Goal: Communication & Community: Participate in discussion

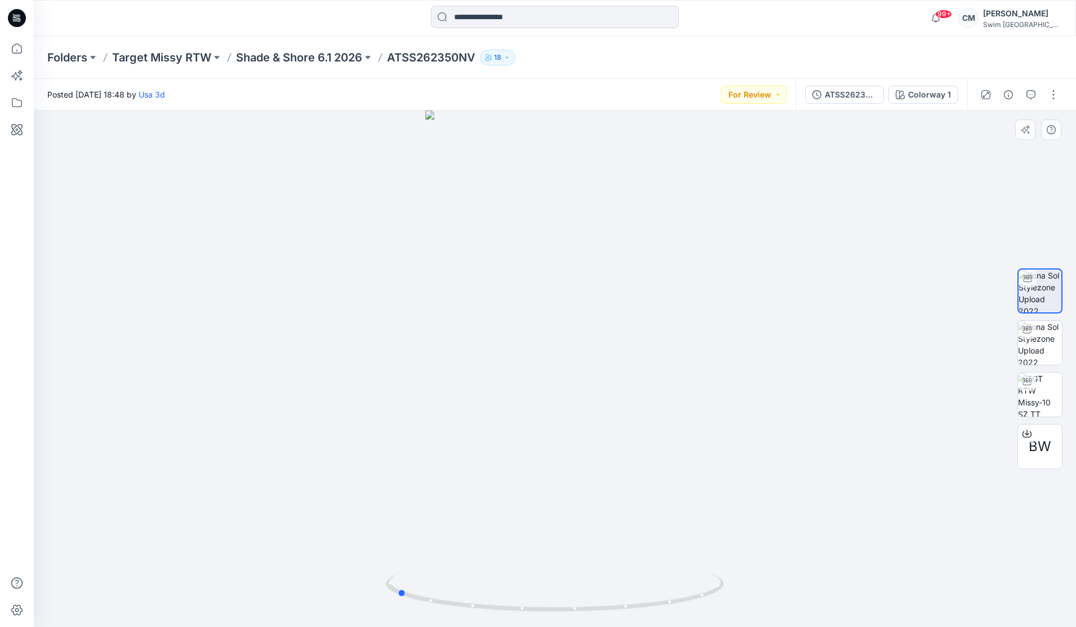
drag, startPoint x: 680, startPoint y: 361, endPoint x: 832, endPoint y: 356, distance: 152.8
click at [832, 356] on div at bounding box center [555, 368] width 1043 height 516
drag, startPoint x: 527, startPoint y: 340, endPoint x: 659, endPoint y: 364, distance: 134.6
click at [660, 366] on div at bounding box center [555, 368] width 1043 height 516
click at [1048, 343] on img at bounding box center [1040, 343] width 44 height 44
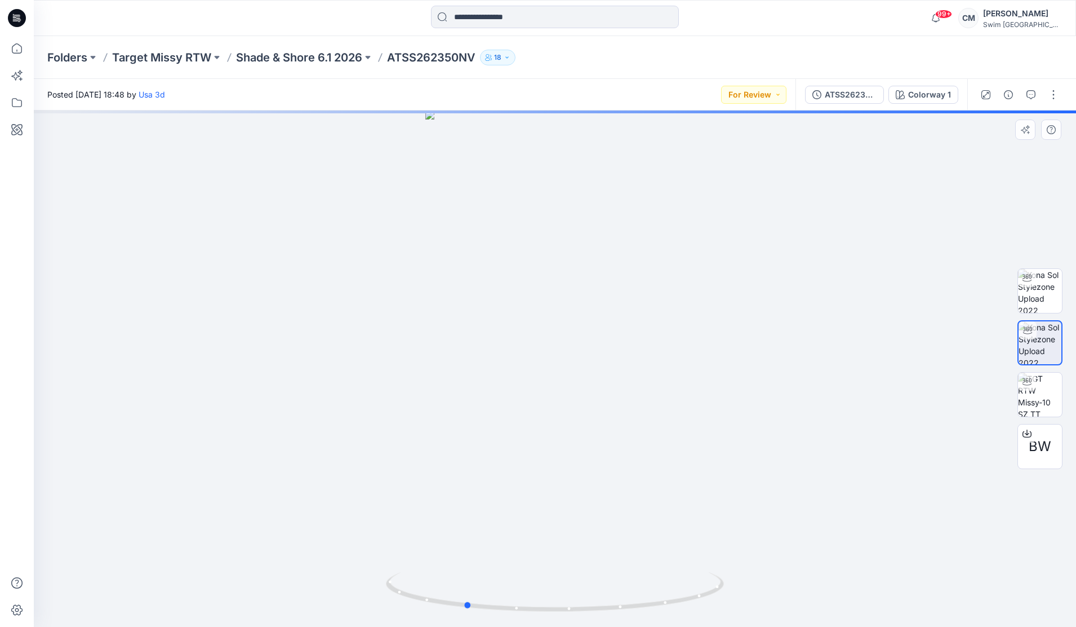
drag, startPoint x: 622, startPoint y: 403, endPoint x: 533, endPoint y: 403, distance: 89.0
click at [533, 403] on div at bounding box center [555, 368] width 1043 height 516
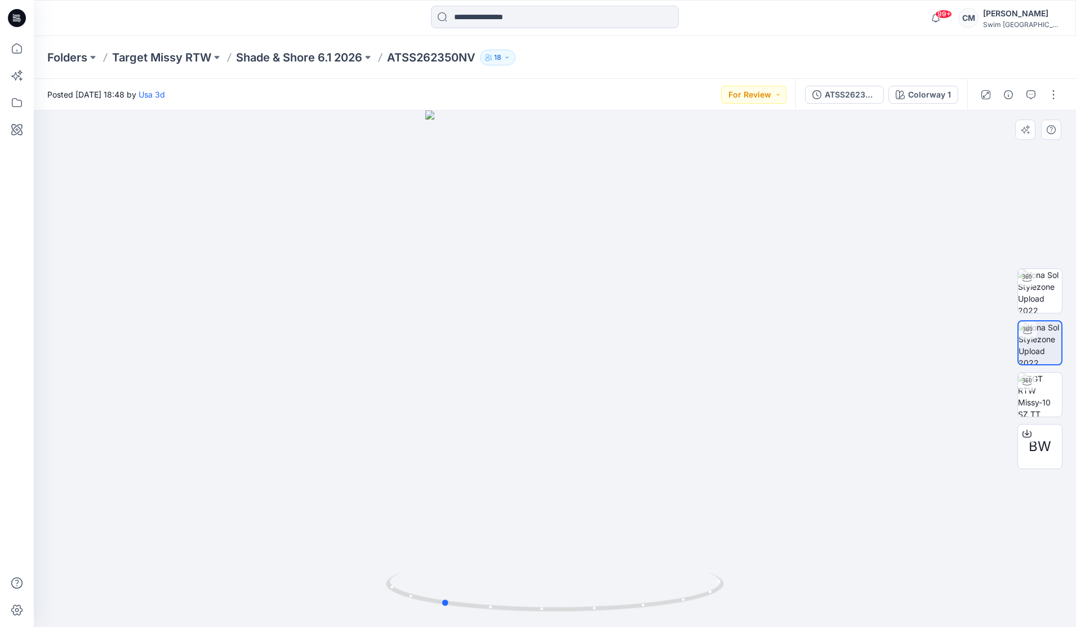
drag, startPoint x: 596, startPoint y: 422, endPoint x: 571, endPoint y: 423, distance: 24.3
click at [571, 423] on div at bounding box center [555, 368] width 1043 height 516
drag, startPoint x: 678, startPoint y: 438, endPoint x: 504, endPoint y: 509, distance: 188.6
click at [504, 509] on div at bounding box center [555, 368] width 1043 height 516
drag, startPoint x: 619, startPoint y: 467, endPoint x: 490, endPoint y: 464, distance: 129.7
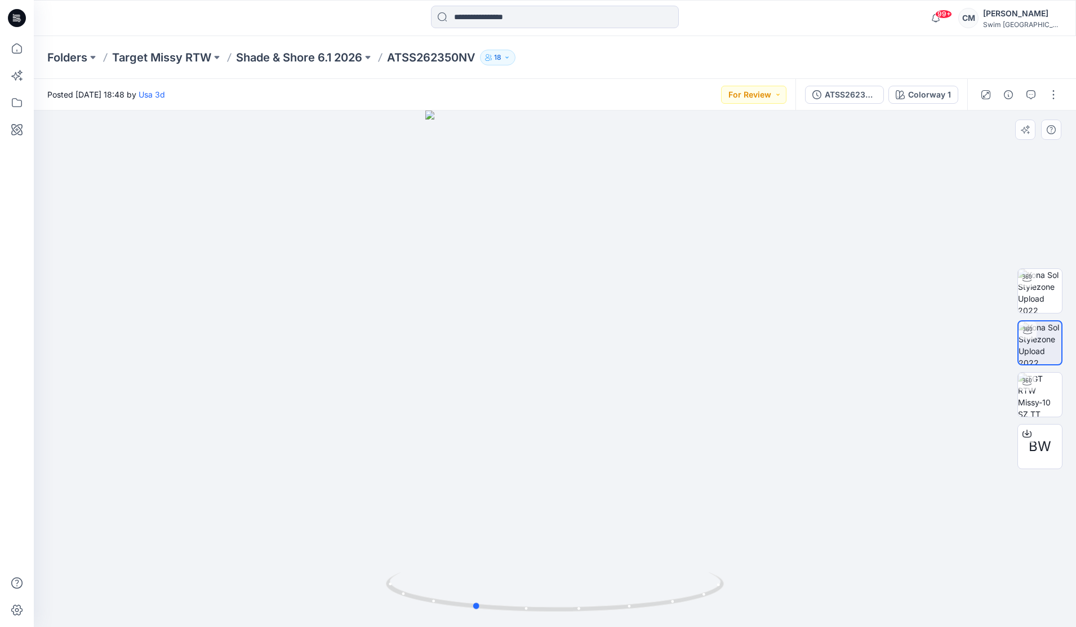
click at [490, 464] on div at bounding box center [555, 368] width 1043 height 516
drag, startPoint x: 613, startPoint y: 411, endPoint x: 605, endPoint y: 378, distance: 33.6
click at [605, 379] on div at bounding box center [555, 368] width 1043 height 516
drag, startPoint x: 476, startPoint y: 315, endPoint x: 607, endPoint y: 294, distance: 133.6
click at [607, 294] on div at bounding box center [555, 368] width 1043 height 516
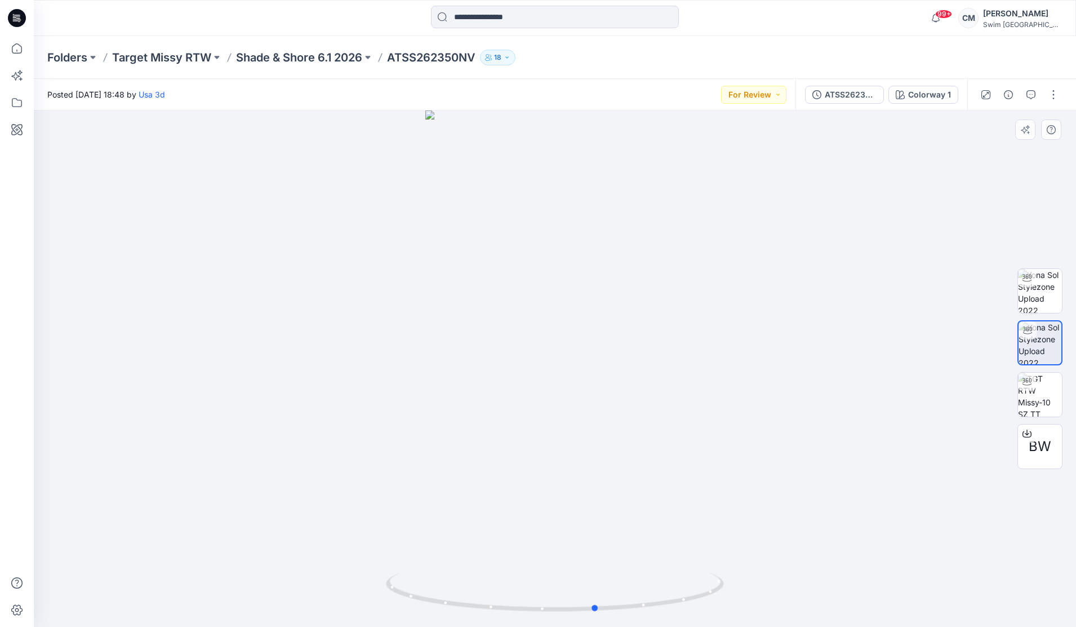
drag, startPoint x: 597, startPoint y: 437, endPoint x: 575, endPoint y: 418, distance: 29.5
click at [575, 419] on div at bounding box center [555, 368] width 1043 height 516
click at [1050, 278] on img at bounding box center [1040, 291] width 44 height 44
click at [1049, 349] on img at bounding box center [1040, 343] width 44 height 44
drag, startPoint x: 686, startPoint y: 454, endPoint x: 651, endPoint y: 442, distance: 36.9
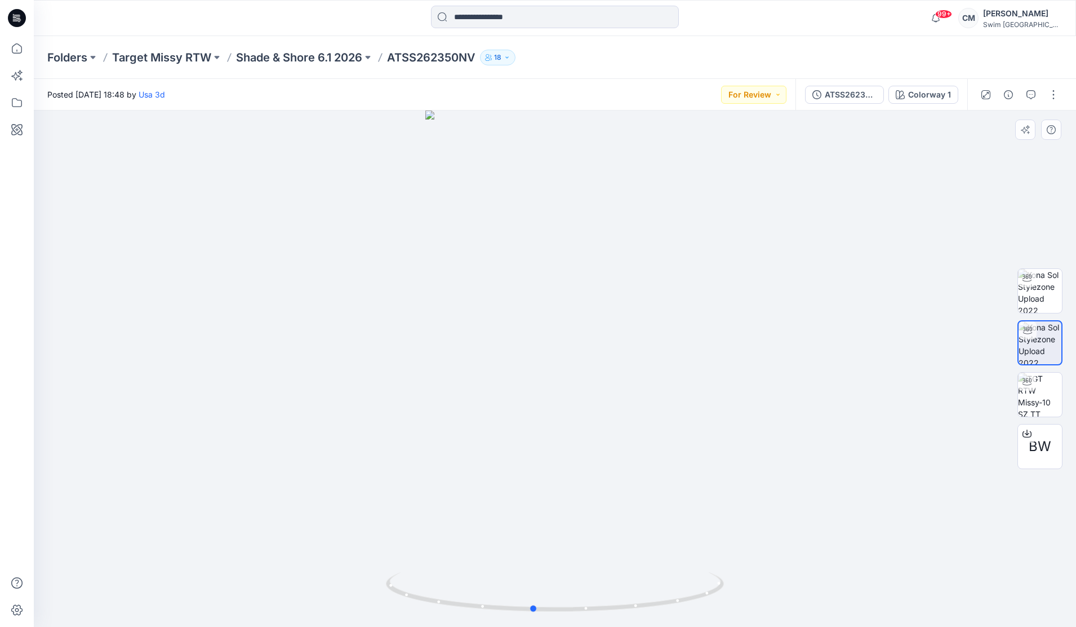
click at [651, 447] on div at bounding box center [555, 368] width 1043 height 516
drag, startPoint x: 635, startPoint y: 366, endPoint x: 525, endPoint y: 363, distance: 110.5
click at [524, 363] on div at bounding box center [555, 368] width 1043 height 516
drag, startPoint x: 614, startPoint y: 375, endPoint x: 655, endPoint y: 358, distance: 44.7
click at [655, 358] on div at bounding box center [555, 368] width 1043 height 516
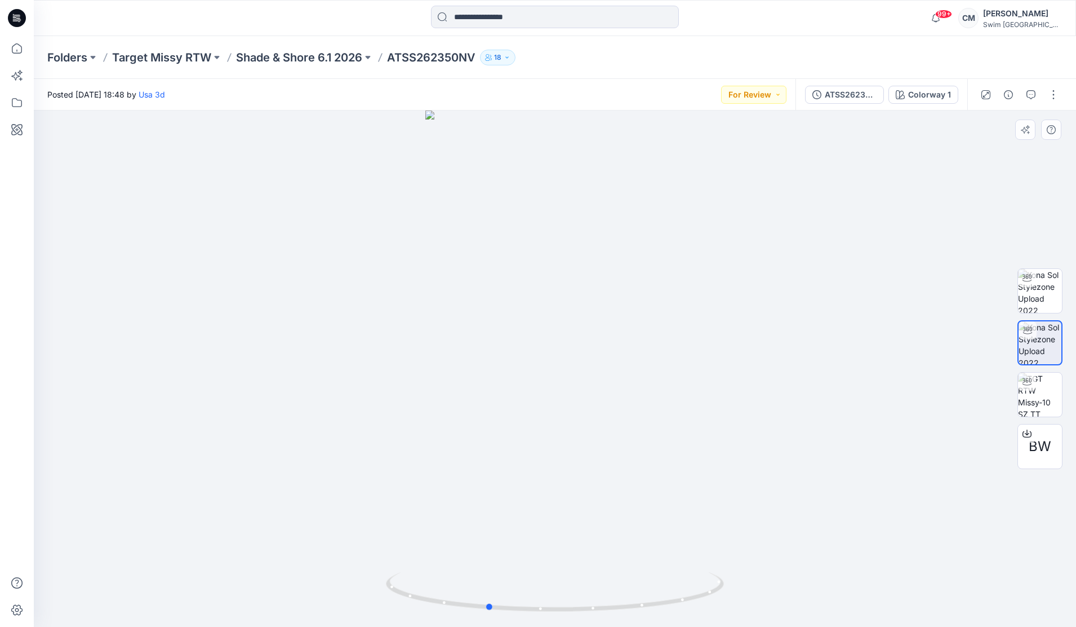
drag, startPoint x: 655, startPoint y: 358, endPoint x: 693, endPoint y: 360, distance: 37.3
click at [693, 360] on div at bounding box center [555, 368] width 1043 height 516
drag, startPoint x: 693, startPoint y: 360, endPoint x: 777, endPoint y: 342, distance: 86.4
click at [775, 343] on div at bounding box center [555, 368] width 1043 height 516
click at [1031, 290] on img at bounding box center [1040, 291] width 44 height 44
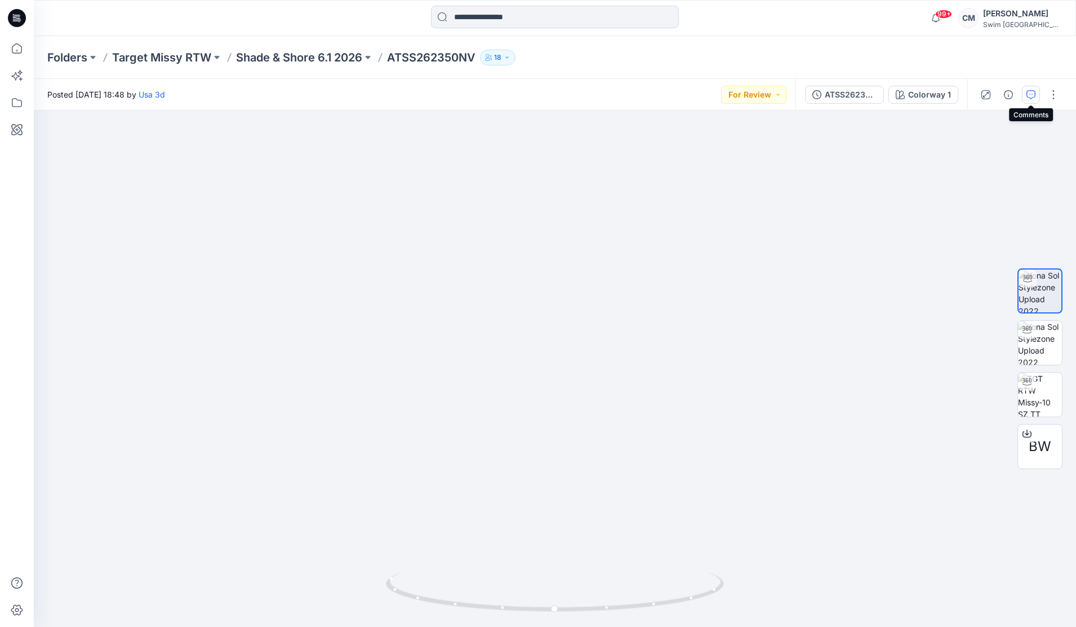
click at [1038, 96] on button "button" at bounding box center [1031, 95] width 18 height 18
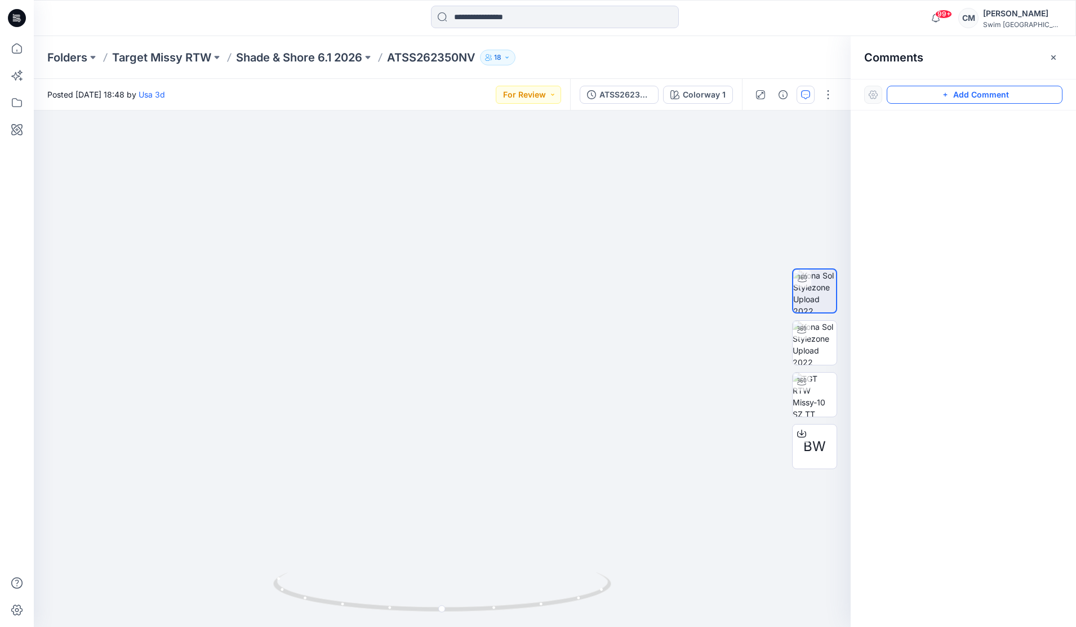
click at [941, 99] on button "Add Comment" at bounding box center [975, 95] width 176 height 18
click at [423, 344] on div "1" at bounding box center [442, 368] width 817 height 516
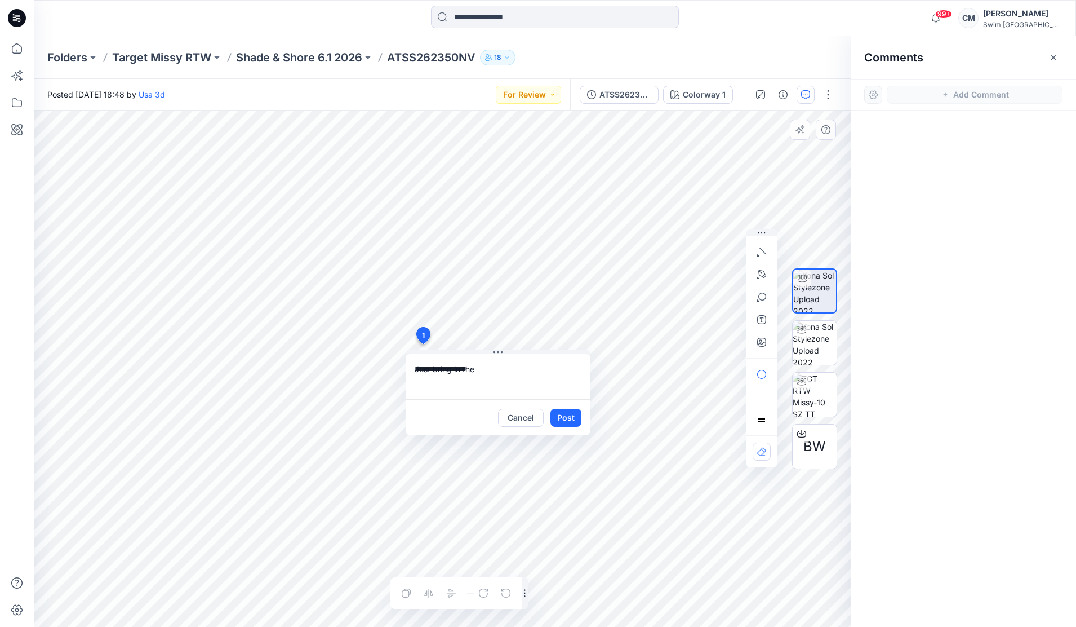
click at [366, 364] on div "**********" at bounding box center [442, 368] width 817 height 516
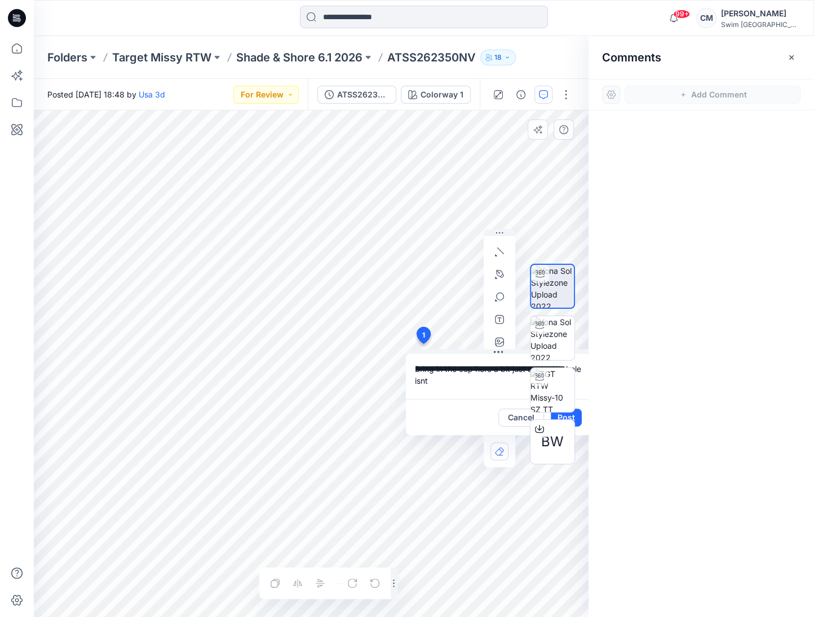
type textarea "**********"
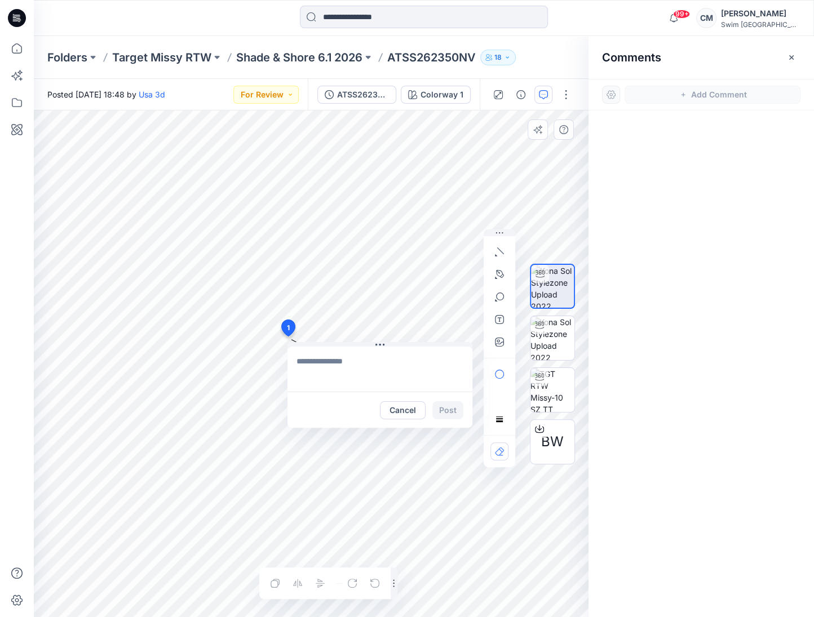
drag, startPoint x: 430, startPoint y: 339, endPoint x: 287, endPoint y: 328, distance: 143.0
click at [319, 354] on textarea at bounding box center [362, 369] width 185 height 45
drag, startPoint x: 378, startPoint y: 365, endPoint x: 533, endPoint y: 371, distance: 155.1
click at [533, 371] on div "**********" at bounding box center [311, 363] width 555 height 507
click at [370, 347] on textarea "**********" at bounding box center [362, 369] width 185 height 45
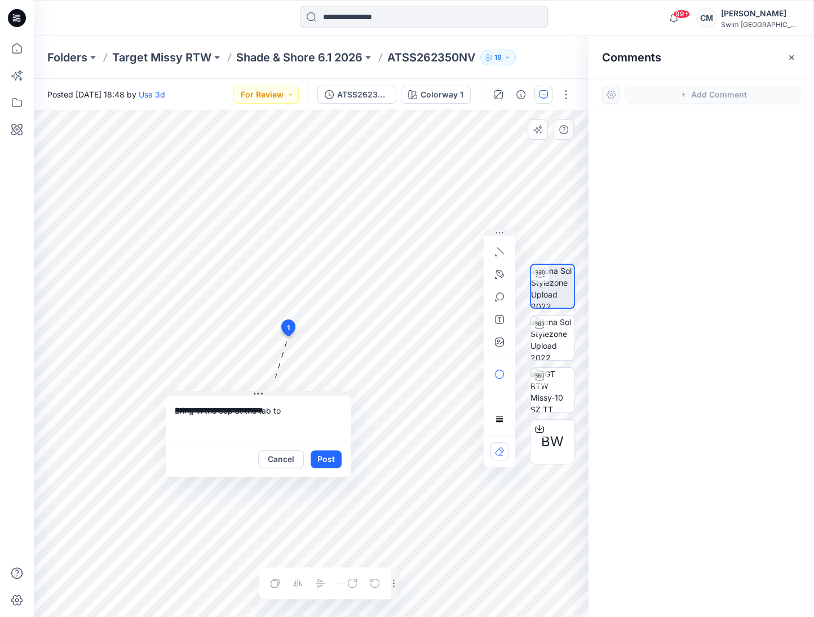
drag, startPoint x: 365, startPoint y: 345, endPoint x: 256, endPoint y: 394, distance: 118.8
click at [258, 394] on icon at bounding box center [258, 393] width 9 height 9
click at [296, 407] on textarea "**********" at bounding box center [255, 418] width 185 height 45
type textarea "**********"
click at [503, 341] on icon "button" at bounding box center [499, 342] width 9 height 9
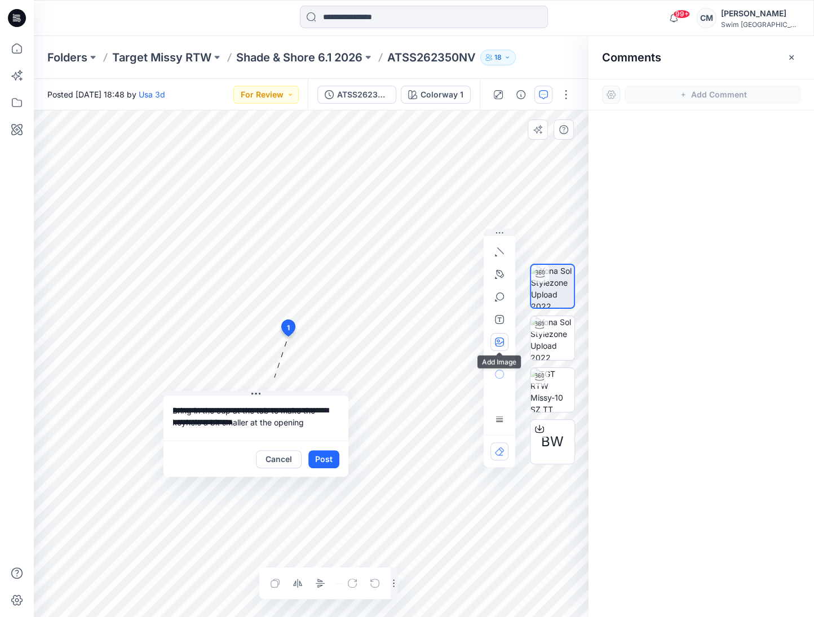
click at [494, 335] on button "button" at bounding box center [499, 342] width 18 height 18
type input"] "**********"
click at [330, 462] on button "Post" at bounding box center [323, 459] width 31 height 18
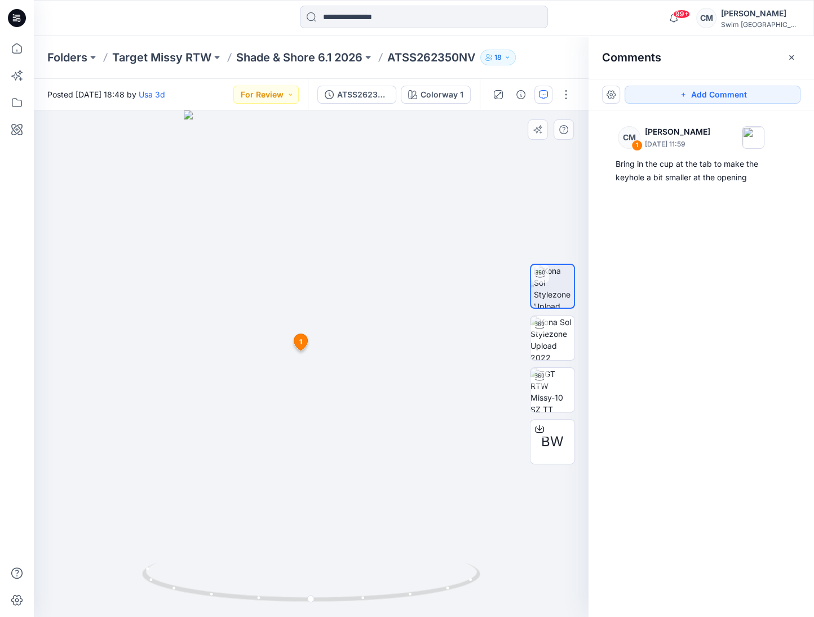
drag, startPoint x: 335, startPoint y: 392, endPoint x: 433, endPoint y: 298, distance: 135.9
click at [434, 299] on img at bounding box center [311, 363] width 255 height 507
click at [362, 517] on img at bounding box center [311, 363] width 255 height 507
drag, startPoint x: 295, startPoint y: 587, endPoint x: 345, endPoint y: 557, distance: 57.9
click at [345, 557] on div at bounding box center [311, 363] width 555 height 507
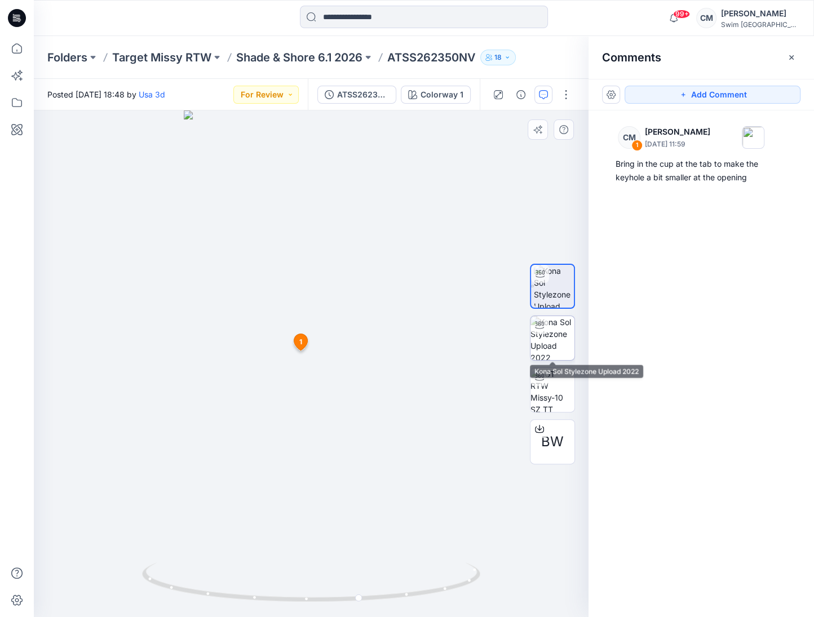
click at [571, 335] on img at bounding box center [552, 338] width 44 height 44
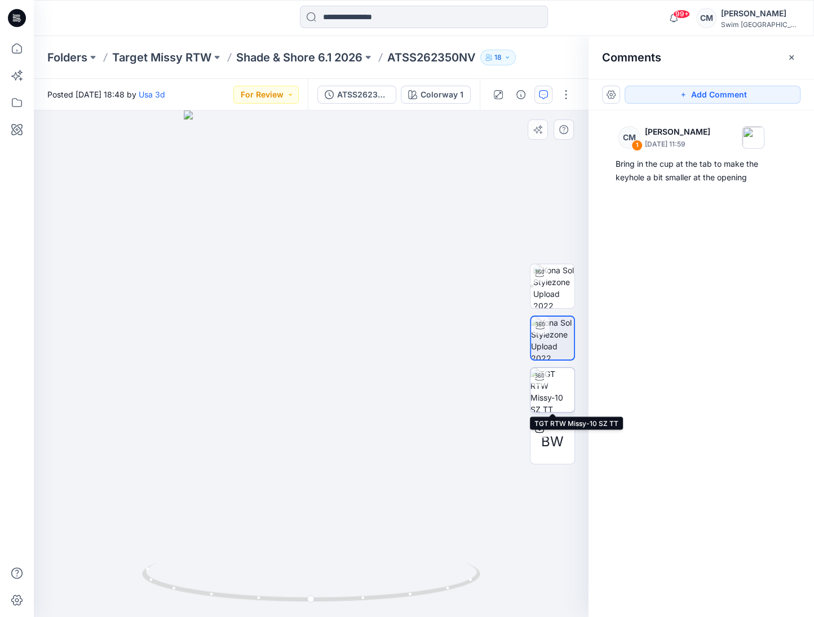
click at [573, 377] on img at bounding box center [552, 390] width 44 height 44
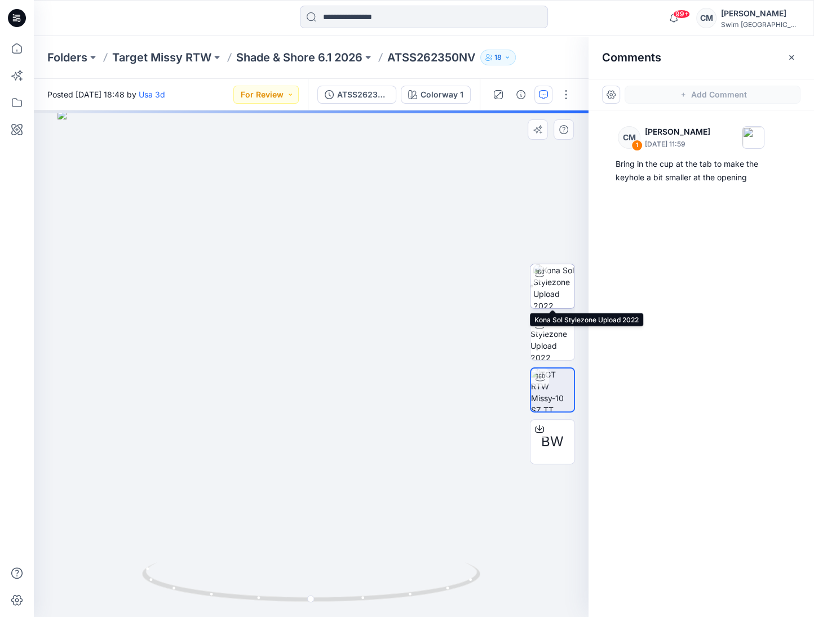
click at [560, 288] on img at bounding box center [553, 286] width 41 height 44
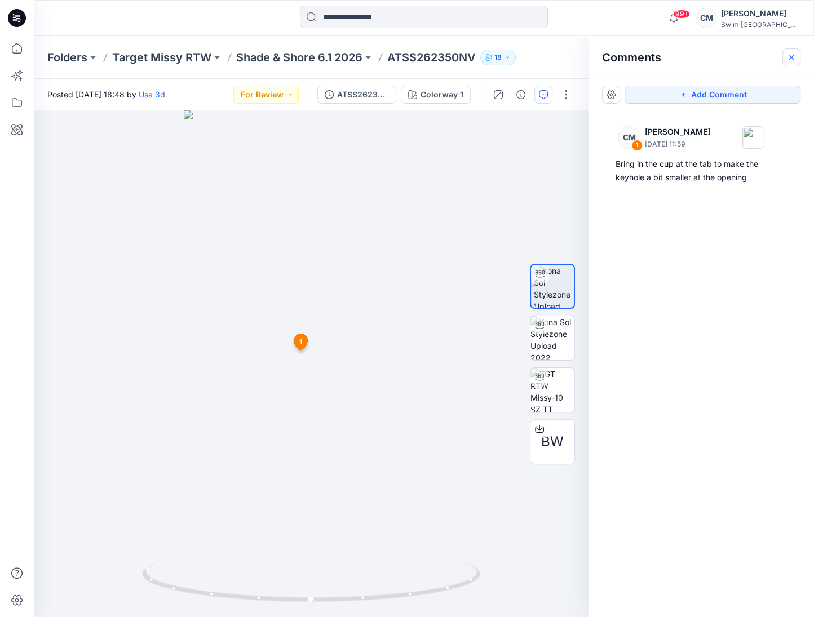
click at [793, 54] on icon "button" at bounding box center [791, 57] width 9 height 9
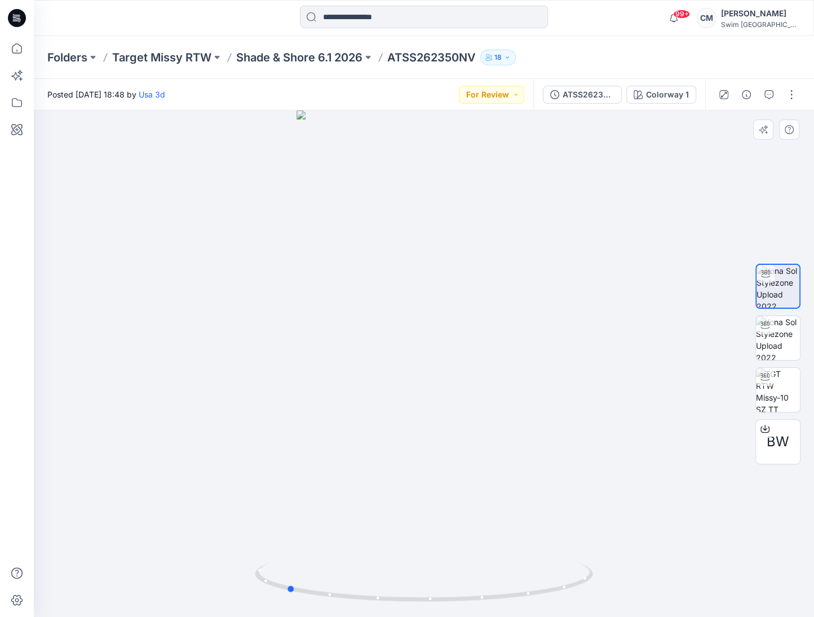
drag, startPoint x: 555, startPoint y: 327, endPoint x: 418, endPoint y: 325, distance: 137.5
click at [418, 325] on div at bounding box center [424, 363] width 780 height 507
click at [389, 465] on div at bounding box center [424, 363] width 780 height 507
drag, startPoint x: 360, startPoint y: 360, endPoint x: 344, endPoint y: 354, distance: 16.8
click at [344, 356] on div at bounding box center [424, 363] width 780 height 507
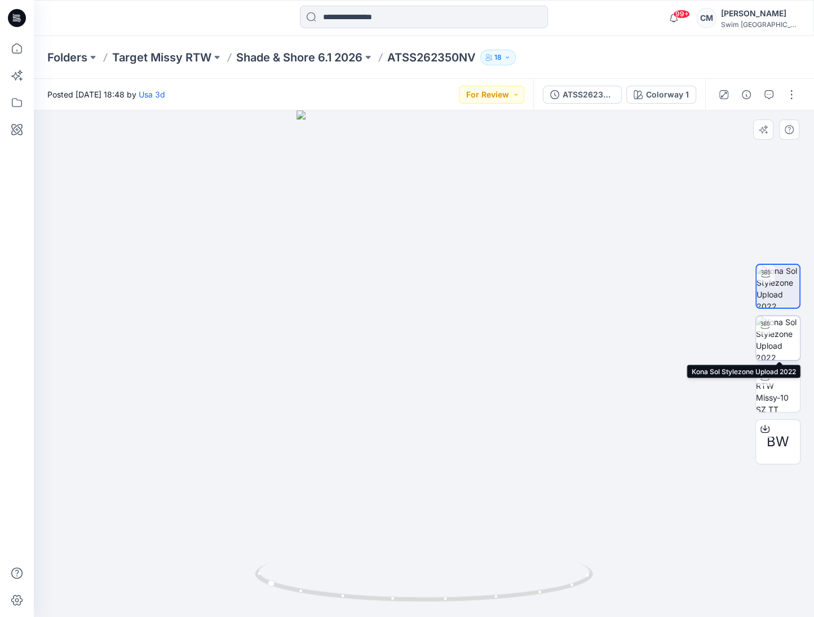
click at [775, 344] on img at bounding box center [778, 338] width 44 height 44
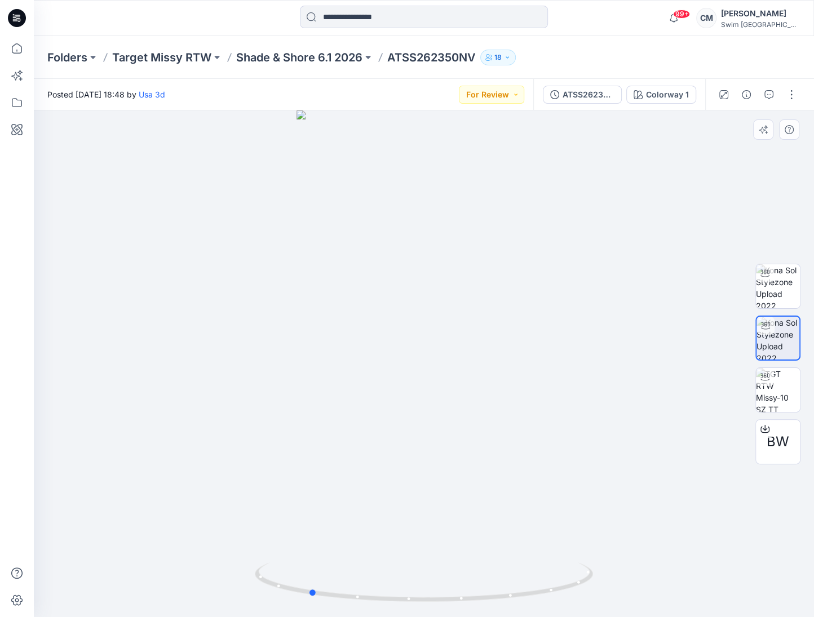
drag, startPoint x: 387, startPoint y: 418, endPoint x: 272, endPoint y: 418, distance: 115.0
click at [272, 418] on div at bounding box center [424, 363] width 780 height 507
drag, startPoint x: 372, startPoint y: 389, endPoint x: 398, endPoint y: 388, distance: 26.5
click at [398, 388] on div at bounding box center [424, 363] width 780 height 507
drag, startPoint x: 486, startPoint y: 391, endPoint x: 409, endPoint y: 399, distance: 77.6
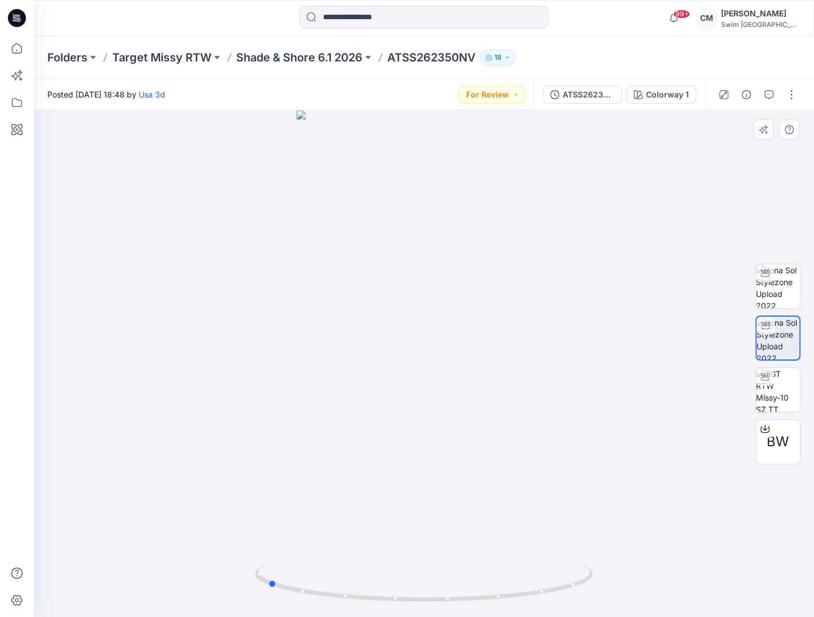
click at [409, 399] on div at bounding box center [424, 363] width 780 height 507
click at [787, 299] on img at bounding box center [778, 286] width 44 height 44
drag, startPoint x: 521, startPoint y: 371, endPoint x: 397, endPoint y: 335, distance: 129.3
click at [397, 335] on div at bounding box center [424, 363] width 780 height 507
drag, startPoint x: 496, startPoint y: 281, endPoint x: 468, endPoint y: 281, distance: 28.7
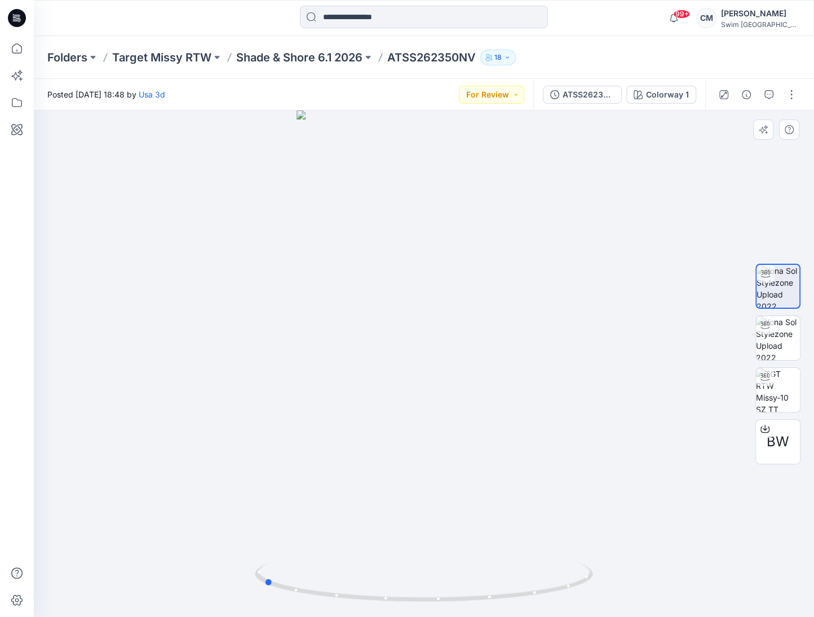
click at [468, 281] on div at bounding box center [424, 363] width 780 height 507
click at [766, 94] on icon "button" at bounding box center [768, 94] width 9 height 9
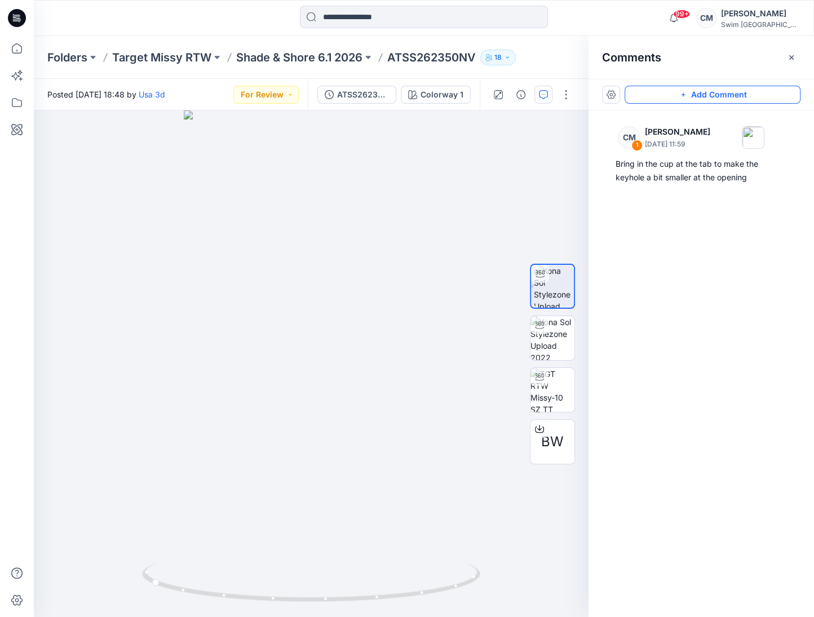
click at [764, 90] on button "Add Comment" at bounding box center [712, 95] width 176 height 18
click at [311, 401] on div "2" at bounding box center [311, 363] width 555 height 507
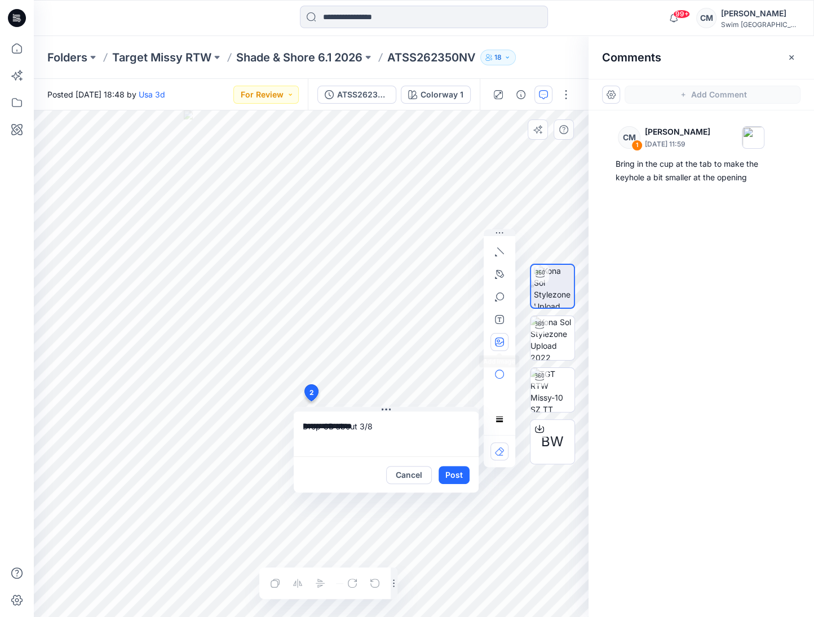
type textarea "**********"
click at [498, 344] on icon "button" at bounding box center [499, 342] width 9 height 9
type input"] "**********"
click at [463, 476] on button "Post" at bounding box center [453, 475] width 31 height 18
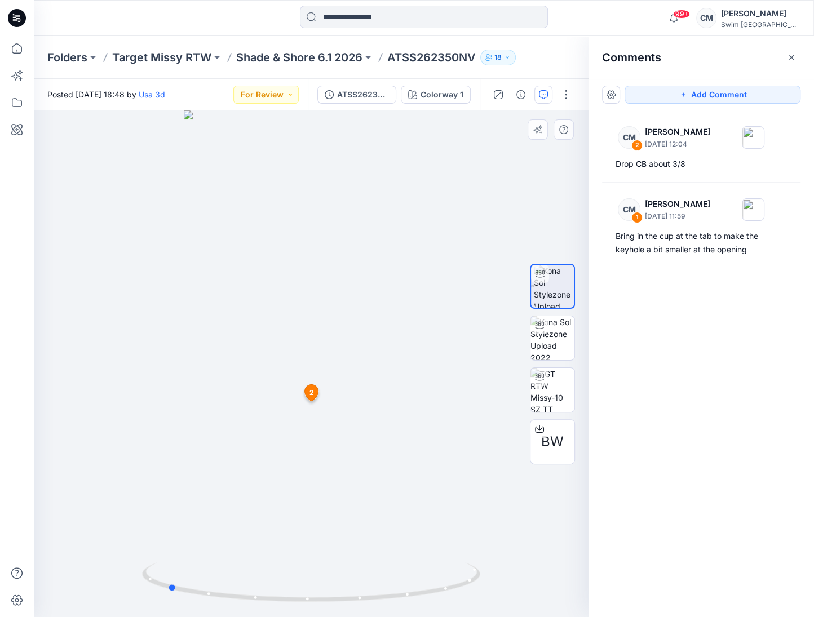
drag, startPoint x: 309, startPoint y: 268, endPoint x: 163, endPoint y: 264, distance: 146.6
click at [163, 264] on div at bounding box center [311, 363] width 555 height 507
click at [260, 99] on button "For Review" at bounding box center [265, 95] width 65 height 18
click at [276, 221] on div "Resubmit" at bounding box center [251, 222] width 83 height 16
click at [341, 59] on p "Shade & Shore 6.1 2026" at bounding box center [299, 58] width 126 height 16
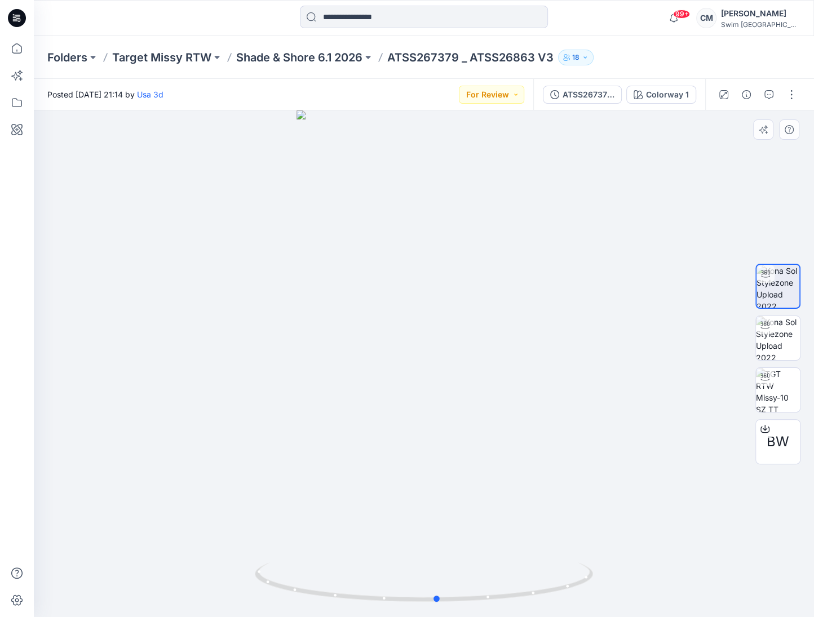
drag, startPoint x: 503, startPoint y: 413, endPoint x: 514, endPoint y: 405, distance: 13.6
click at [515, 406] on div at bounding box center [424, 363] width 780 height 507
drag, startPoint x: 512, startPoint y: 347, endPoint x: 524, endPoint y: 331, distance: 20.1
click at [524, 331] on div at bounding box center [424, 363] width 780 height 507
drag, startPoint x: 524, startPoint y: 331, endPoint x: 486, endPoint y: 357, distance: 45.5
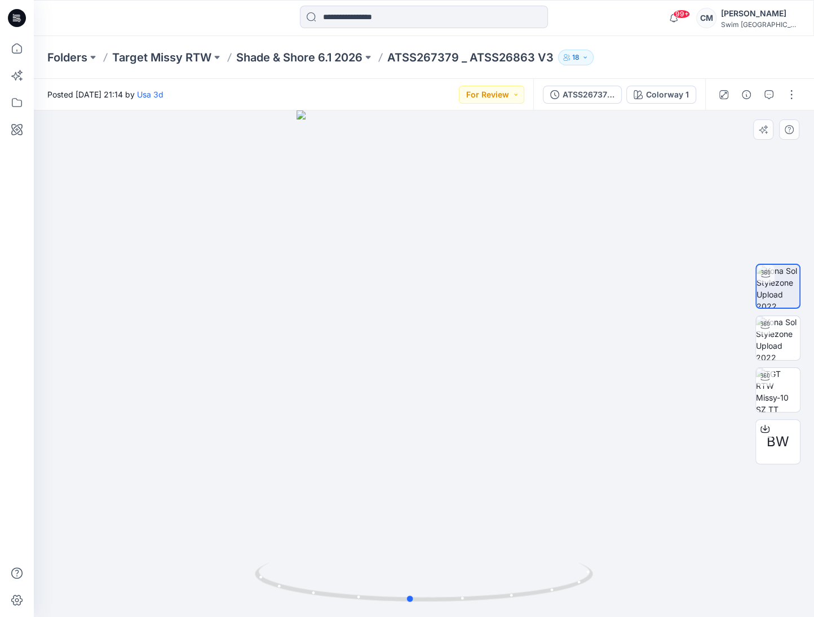
click at [486, 357] on div at bounding box center [424, 363] width 780 height 507
drag, startPoint x: 558, startPoint y: 586, endPoint x: 579, endPoint y: 564, distance: 30.3
click at [579, 565] on icon at bounding box center [425, 583] width 341 height 42
drag, startPoint x: 547, startPoint y: 575, endPoint x: 533, endPoint y: 522, distance: 54.8
click at [533, 522] on div at bounding box center [424, 363] width 780 height 507
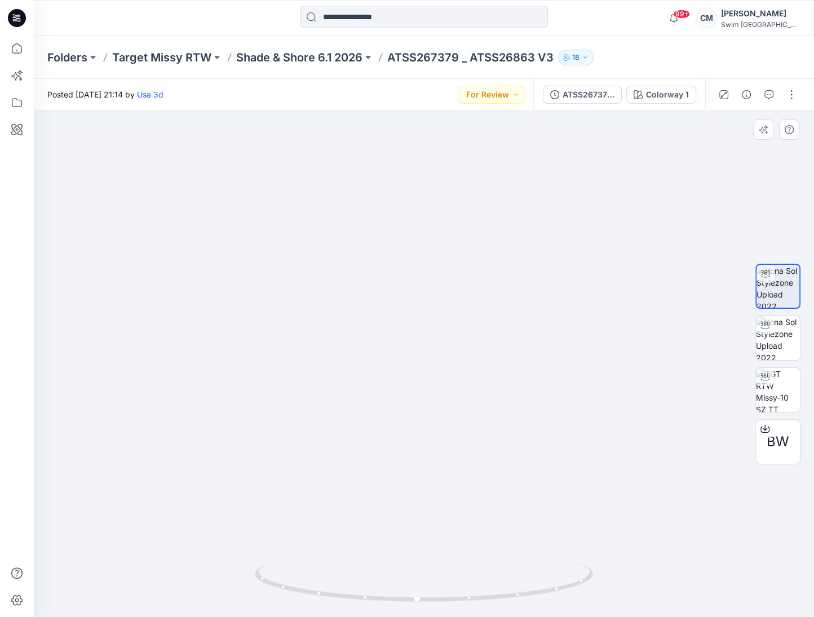
drag, startPoint x: 552, startPoint y: 419, endPoint x: 553, endPoint y: 483, distance: 63.7
click at [553, 484] on img at bounding box center [423, 251] width 531 height 732
drag, startPoint x: 461, startPoint y: 598, endPoint x: 530, endPoint y: 560, distance: 79.0
click at [530, 561] on div at bounding box center [424, 589] width 338 height 56
drag, startPoint x: 524, startPoint y: 565, endPoint x: 451, endPoint y: 518, distance: 86.9
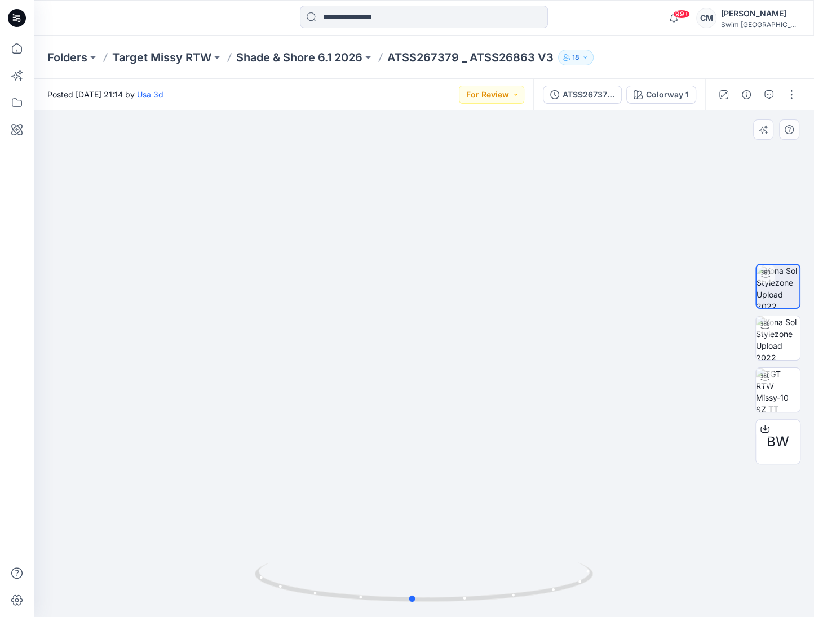
click at [451, 521] on div at bounding box center [424, 363] width 780 height 507
drag, startPoint x: 429, startPoint y: 593, endPoint x: 440, endPoint y: 505, distance: 88.6
click at [440, 506] on div at bounding box center [424, 363] width 780 height 507
drag, startPoint x: 523, startPoint y: 501, endPoint x: 450, endPoint y: 486, distance: 74.2
click at [450, 490] on img at bounding box center [423, 254] width 531 height 728
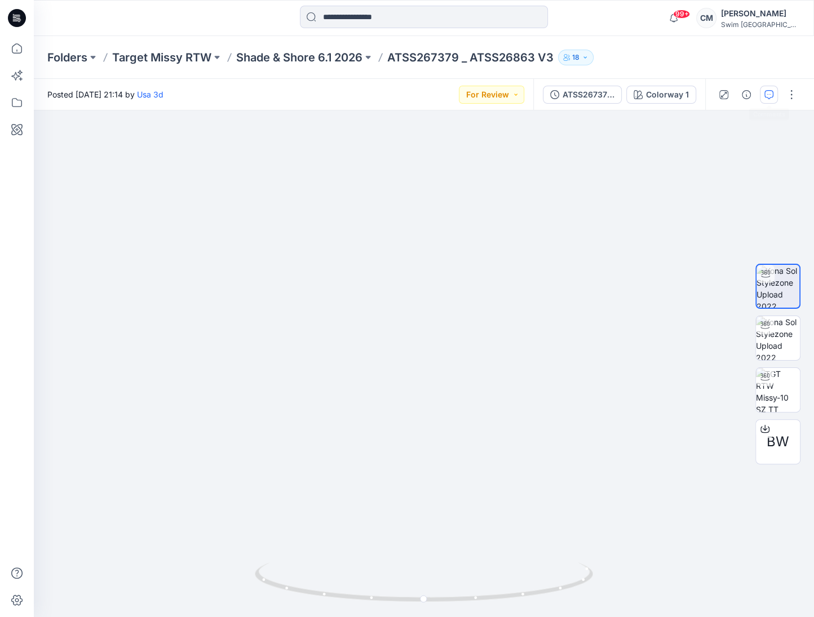
click at [764, 97] on button "button" at bounding box center [769, 95] width 18 height 18
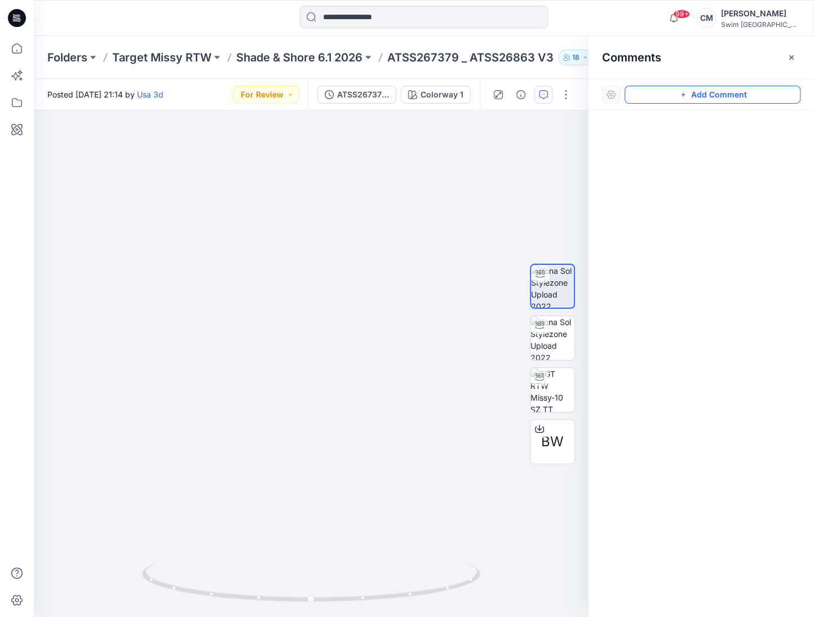
click at [757, 95] on button "Add Comment" at bounding box center [712, 95] width 176 height 18
click at [408, 282] on div "1" at bounding box center [311, 363] width 555 height 507
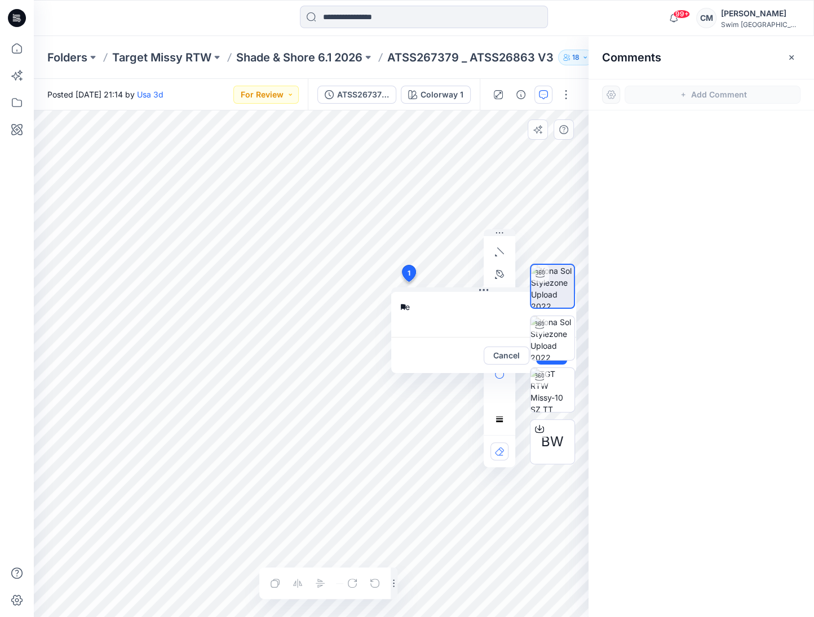
type textarea "*"
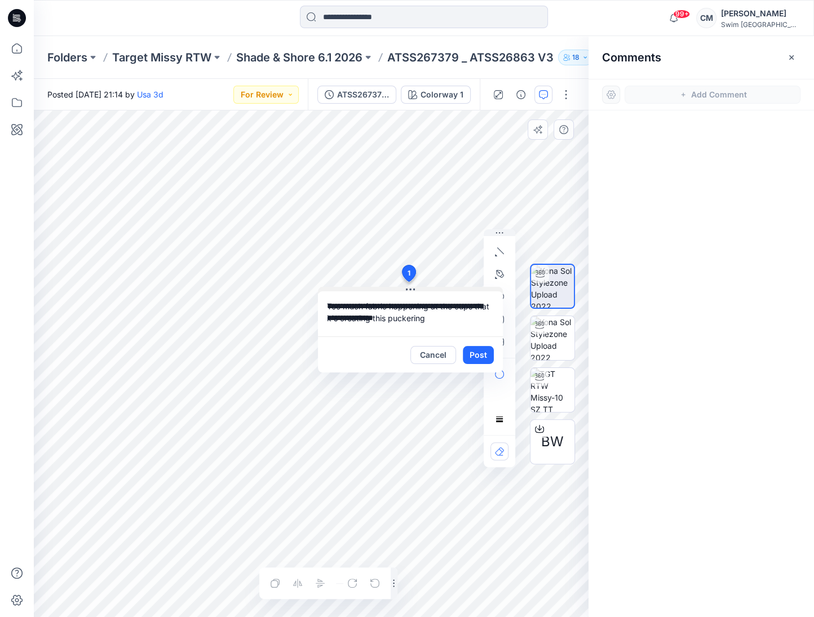
drag, startPoint x: 484, startPoint y: 290, endPoint x: 405, endPoint y: 283, distance: 78.6
click at [406, 289] on icon at bounding box center [410, 290] width 9 height 2
click at [429, 313] on textarea "**********" at bounding box center [405, 309] width 185 height 45
click at [298, 292] on div "**********" at bounding box center [311, 363] width 555 height 507
type textarea "**********"
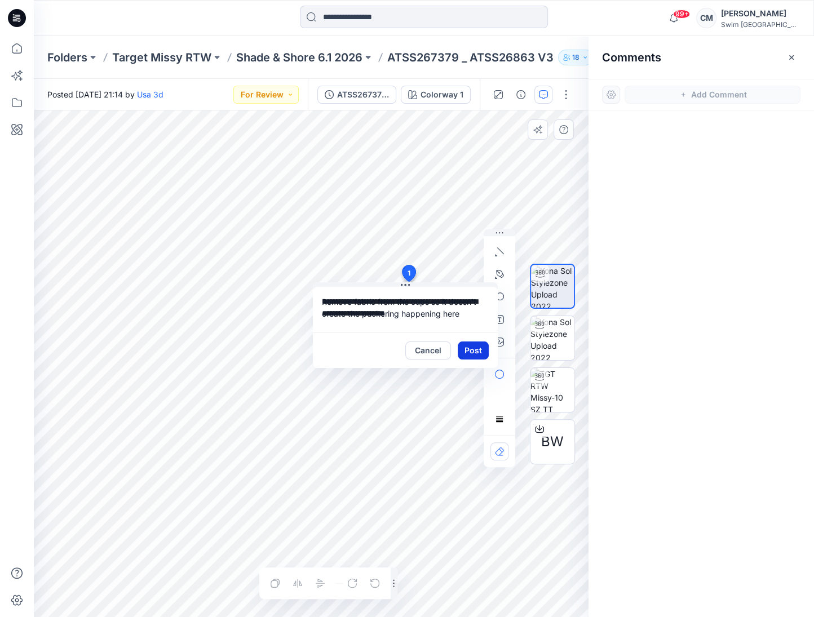
click at [464, 351] on button "Post" at bounding box center [473, 350] width 31 height 18
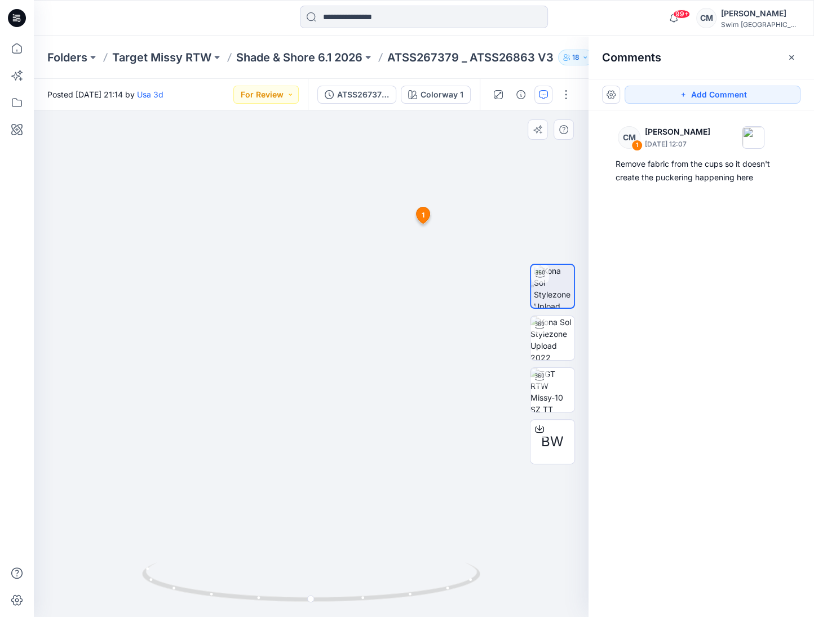
drag, startPoint x: 343, startPoint y: 519, endPoint x: 401, endPoint y: 518, distance: 57.5
click at [402, 518] on img at bounding box center [311, 226] width 531 height 781
drag, startPoint x: 315, startPoint y: 600, endPoint x: 323, endPoint y: 597, distance: 8.9
click at [324, 597] on icon at bounding box center [312, 583] width 341 height 42
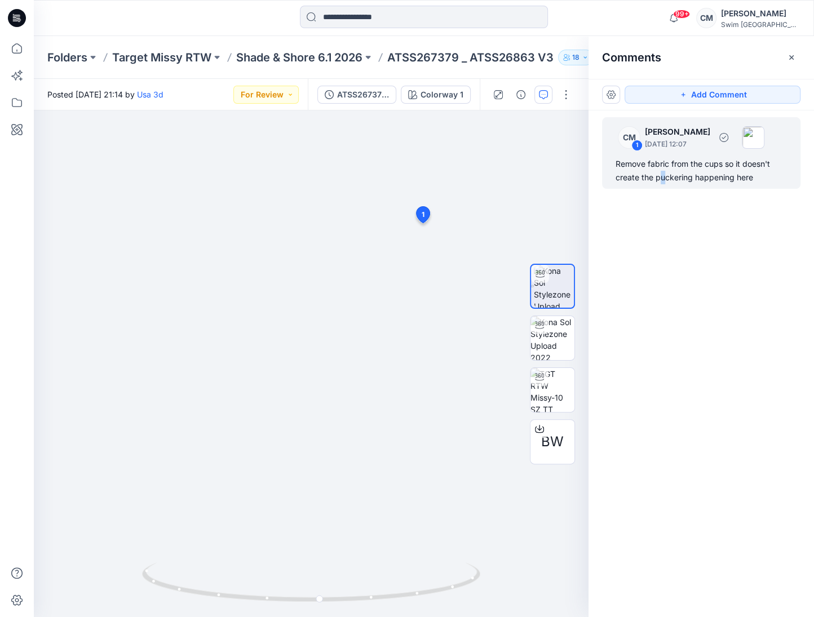
click at [662, 178] on div "Remove fabric from the cups so it doesn't create the puckering happening here" at bounding box center [700, 170] width 171 height 27
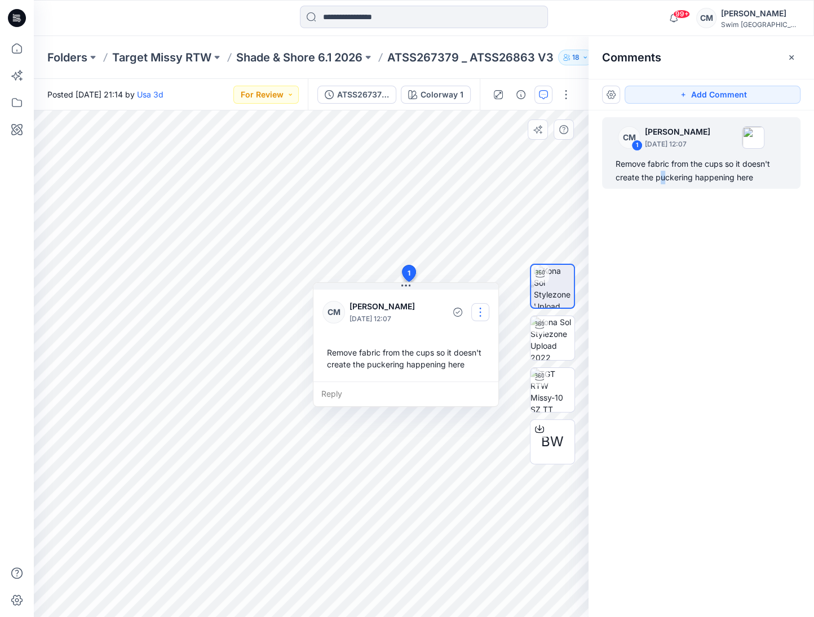
click at [481, 316] on button "button" at bounding box center [480, 312] width 18 height 18
click at [473, 330] on button "Edit comment" at bounding box center [480, 337] width 86 height 21
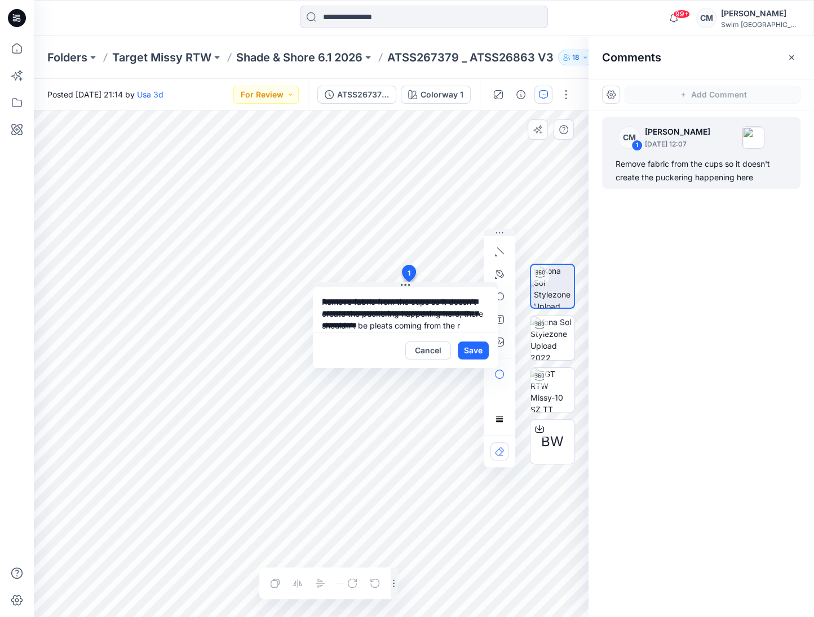
scroll to position [10, 0]
type textarea "**********"
click at [474, 350] on button "Save" at bounding box center [473, 350] width 31 height 18
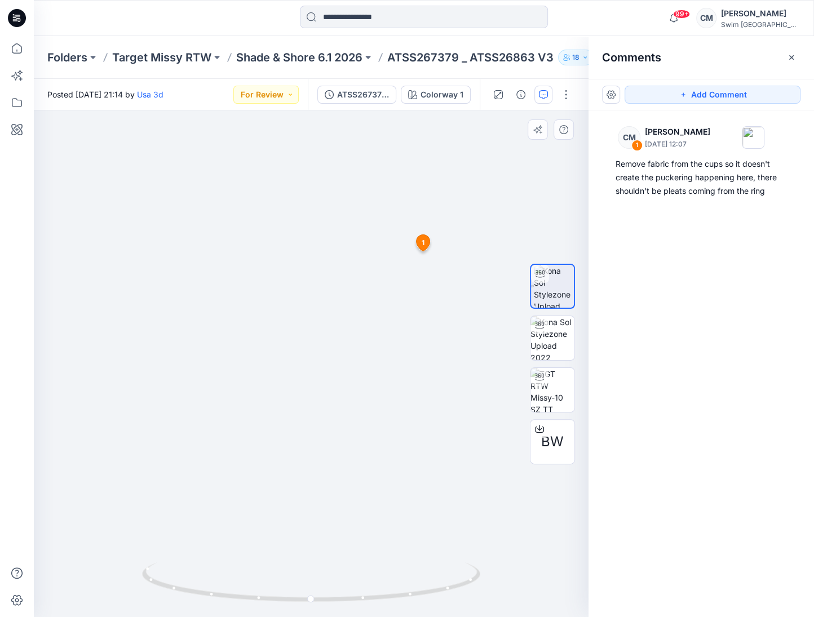
drag, startPoint x: 291, startPoint y: 272, endPoint x: 314, endPoint y: 382, distance: 112.2
click at [292, 436] on img at bounding box center [311, 240] width 531 height 753
click at [651, 95] on button "Add Comment" at bounding box center [712, 95] width 176 height 18
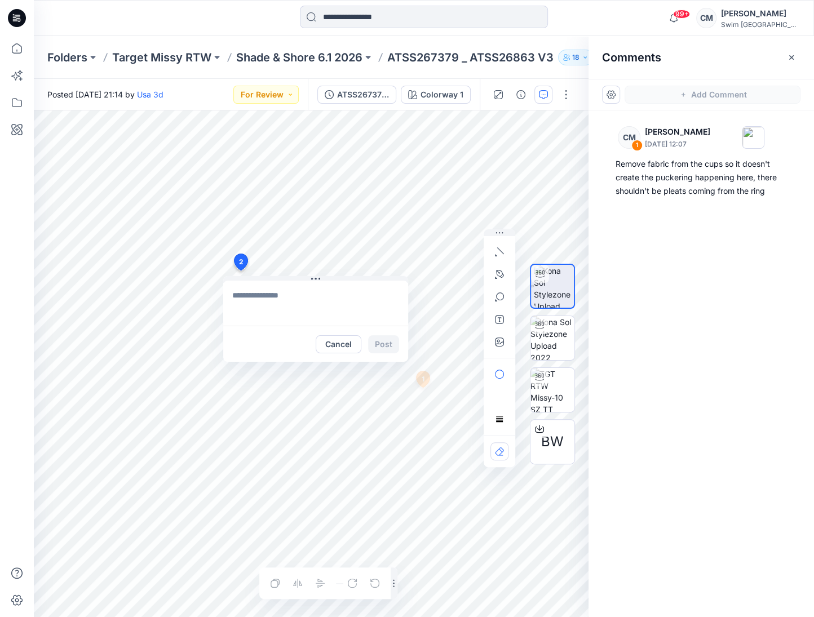
click at [240, 270] on div "2 Cancel Post 1 CM Caitlin Magrane October 06, 2025 12:07 Remove fabric from th…" at bounding box center [311, 363] width 555 height 507
drag, startPoint x: 379, startPoint y: 298, endPoint x: 311, endPoint y: 298, distance: 68.8
click at [311, 298] on textarea "**********" at bounding box center [315, 303] width 185 height 45
drag, startPoint x: 380, startPoint y: 296, endPoint x: 353, endPoint y: 297, distance: 27.6
click at [353, 297] on textarea "**********" at bounding box center [315, 303] width 185 height 45
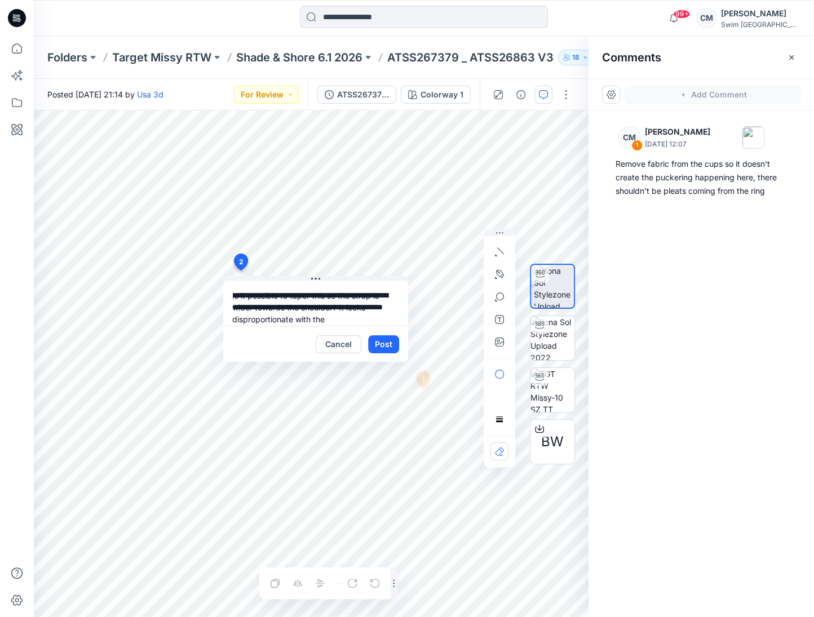
scroll to position [8, 0]
drag, startPoint x: 297, startPoint y: 320, endPoint x: 380, endPoint y: 320, distance: 82.8
click at [380, 320] on textarea "**********" at bounding box center [315, 303] width 185 height 45
click at [344, 299] on textarea "**********" at bounding box center [315, 303] width 185 height 45
click at [383, 298] on textarea "**********" at bounding box center [315, 303] width 185 height 45
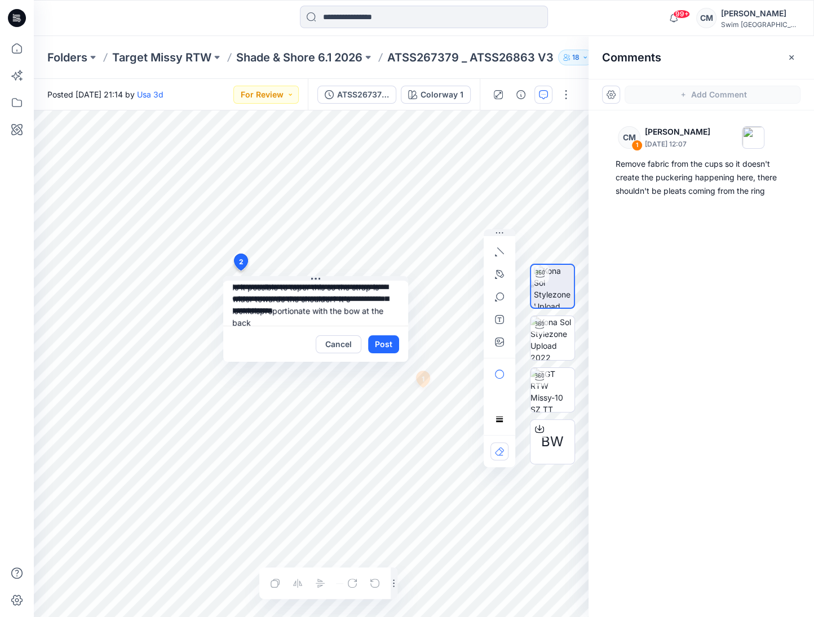
drag, startPoint x: 312, startPoint y: 314, endPoint x: 341, endPoint y: 298, distance: 33.1
click at [341, 298] on textarea "**********" at bounding box center [315, 303] width 185 height 45
drag, startPoint x: 351, startPoint y: 310, endPoint x: 335, endPoint y: 309, distance: 16.4
click at [335, 309] on textarea "**********" at bounding box center [315, 303] width 185 height 45
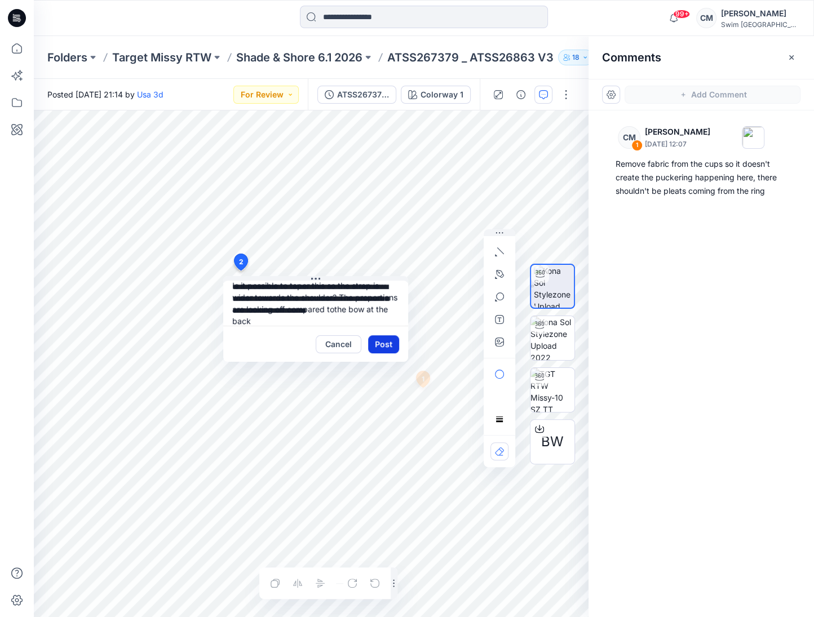
type textarea "**********"
click at [375, 342] on button "Post" at bounding box center [383, 344] width 31 height 18
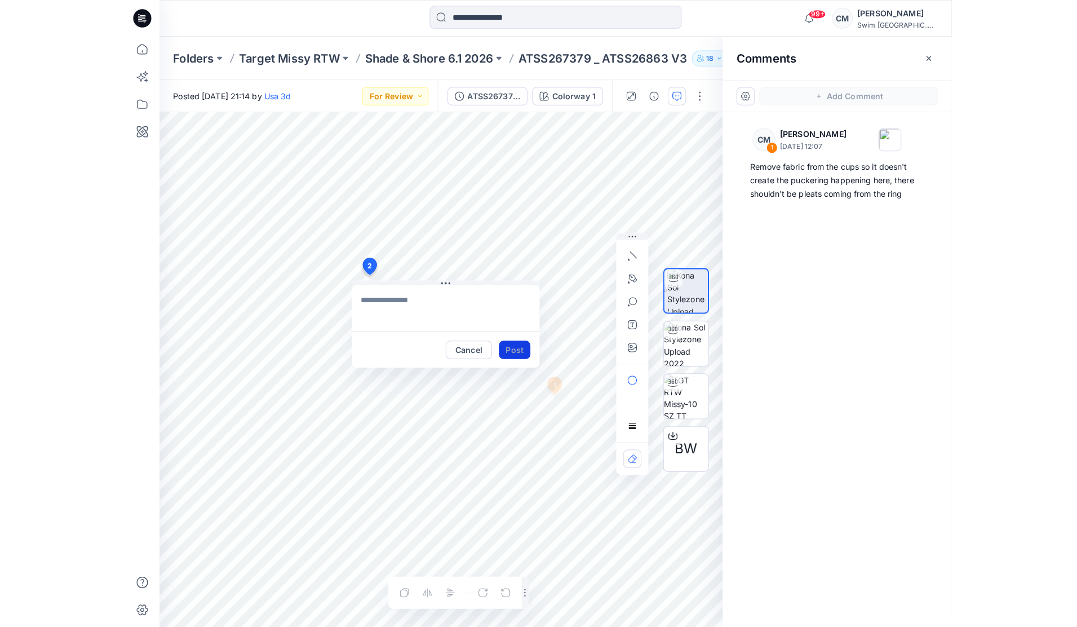
scroll to position [0, 0]
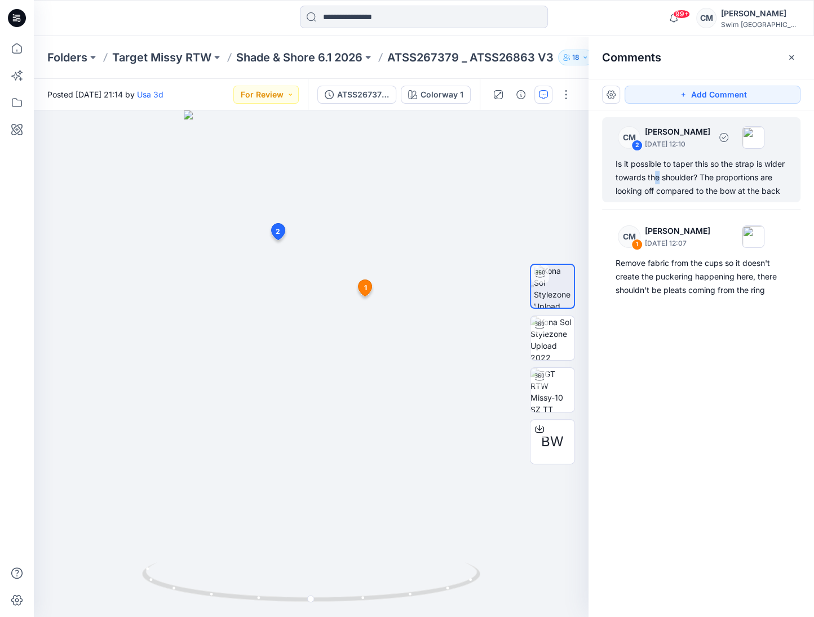
click at [657, 171] on div "Is it possible to taper this so the strap is wider towards the shoulder? The pr…" at bounding box center [700, 177] width 171 height 41
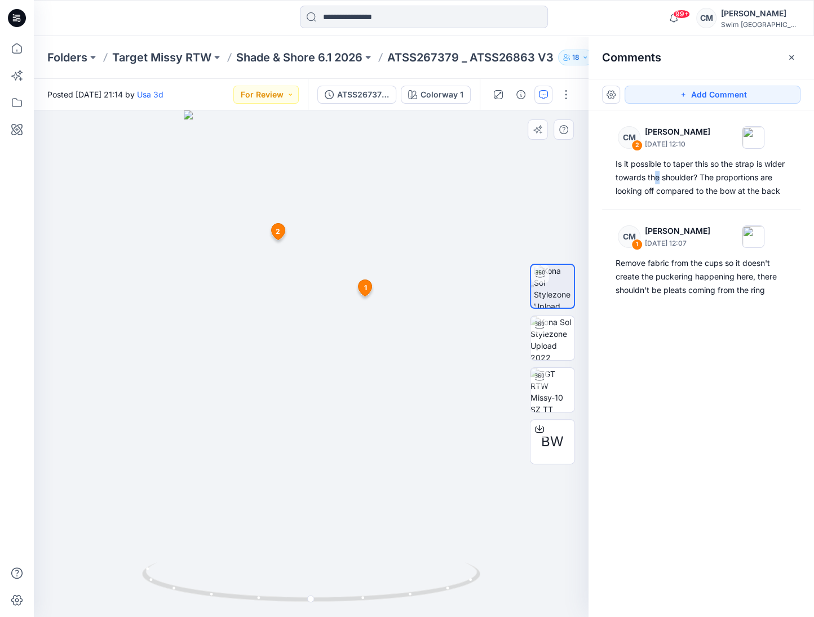
drag, startPoint x: 324, startPoint y: 486, endPoint x: 453, endPoint y: 490, distance: 128.5
click at [453, 490] on div at bounding box center [311, 363] width 555 height 507
drag, startPoint x: 341, startPoint y: 564, endPoint x: 543, endPoint y: 544, distance: 202.1
click at [544, 545] on div at bounding box center [311, 363] width 555 height 507
click at [706, 95] on button "Add Comment" at bounding box center [712, 95] width 176 height 18
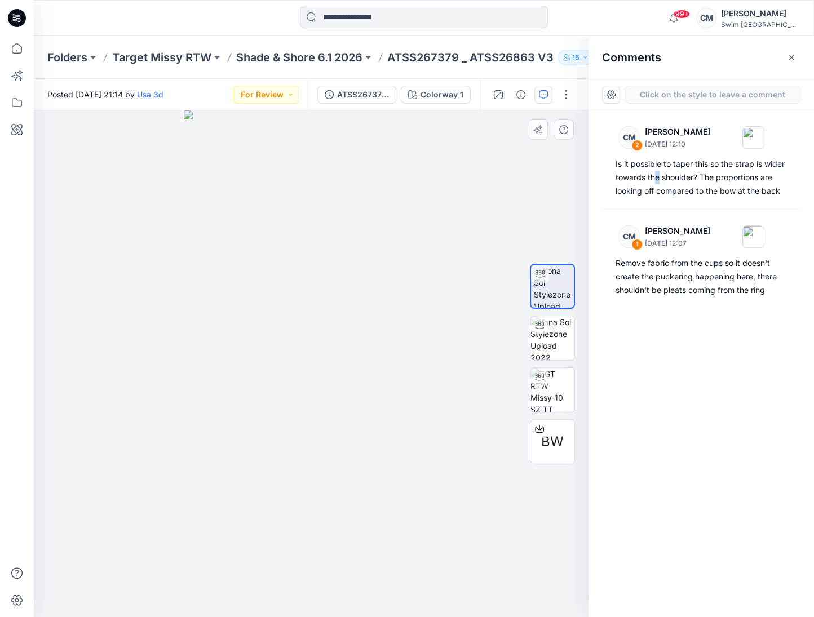
click at [300, 233] on div "3" at bounding box center [311, 363] width 555 height 507
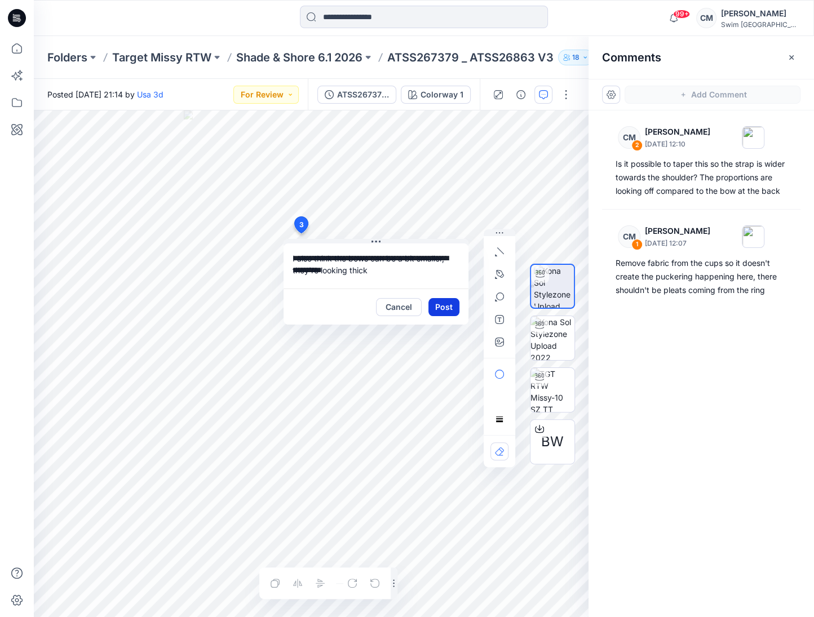
type textarea "**********"
click at [440, 301] on button "Post" at bounding box center [443, 307] width 31 height 18
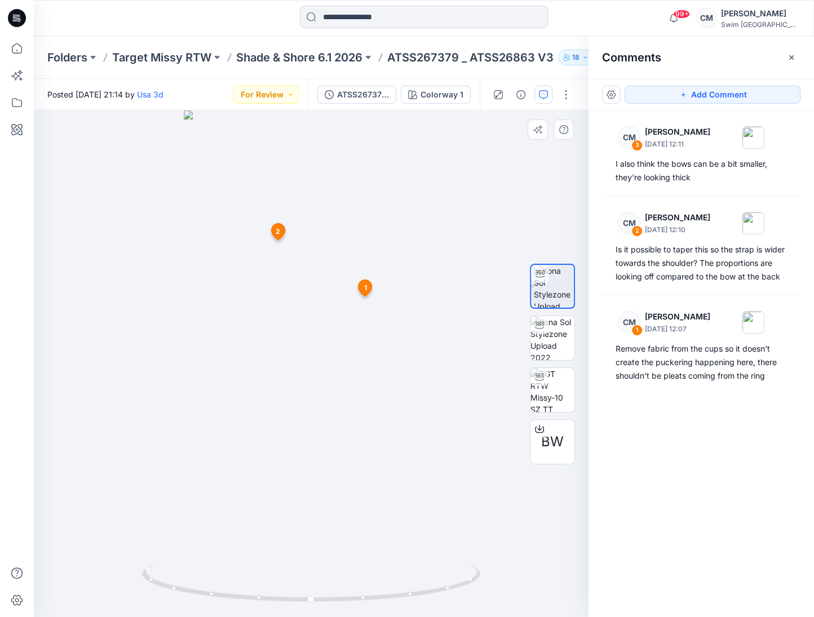
click at [295, 107] on div "Posted Thursday, October 02, 2025 21:14 by Usa 3d For Review" at bounding box center [171, 94] width 274 height 31
click at [290, 96] on button "For Review" at bounding box center [265, 95] width 65 height 18
click at [268, 214] on div "Resubmit" at bounding box center [251, 222] width 83 height 16
click at [791, 52] on button "button" at bounding box center [791, 57] width 18 height 18
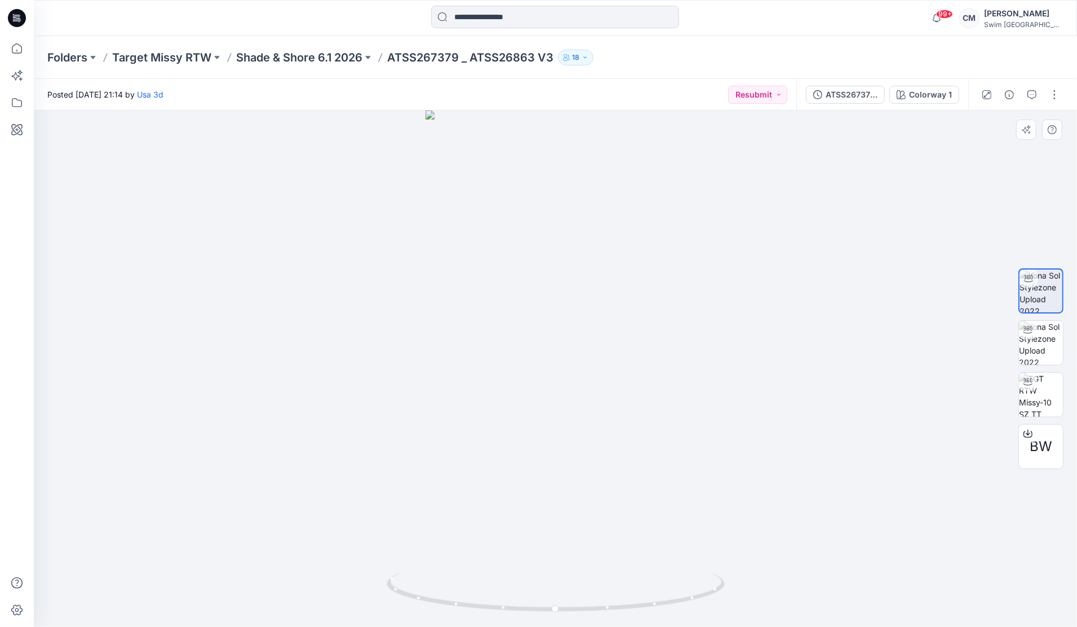
click at [277, 70] on div "Folders Target Missy RTW Shade & Shore 6.1 2026 ATSS267379 _ ATSS26863 V3 18" at bounding box center [555, 57] width 1043 height 43
click at [276, 54] on p "Shade & Shore 6.1 2026" at bounding box center [299, 58] width 126 height 16
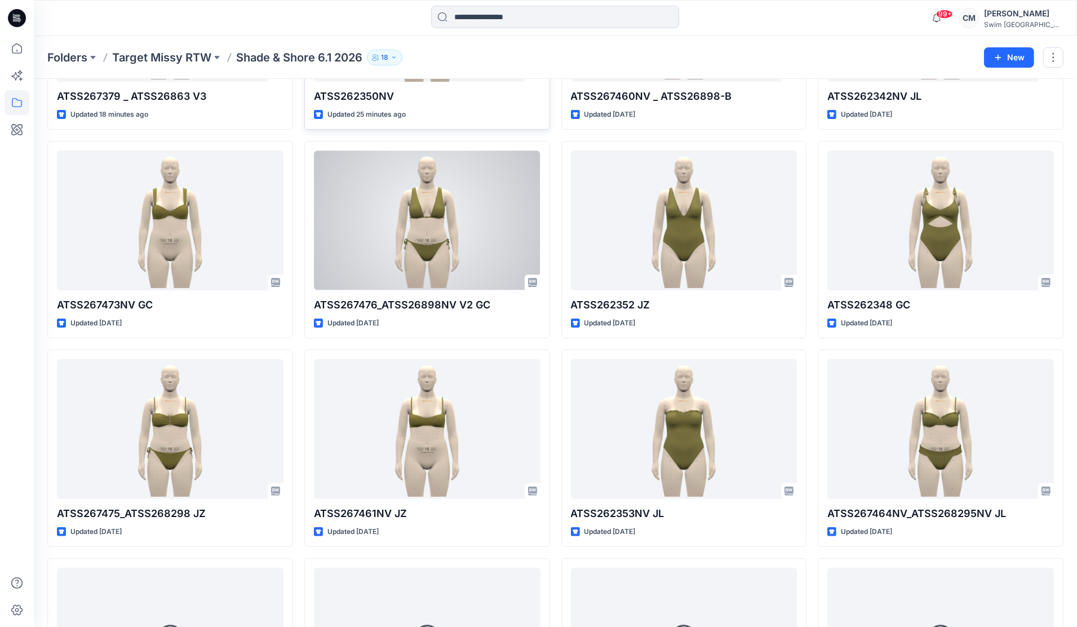
scroll to position [202, 0]
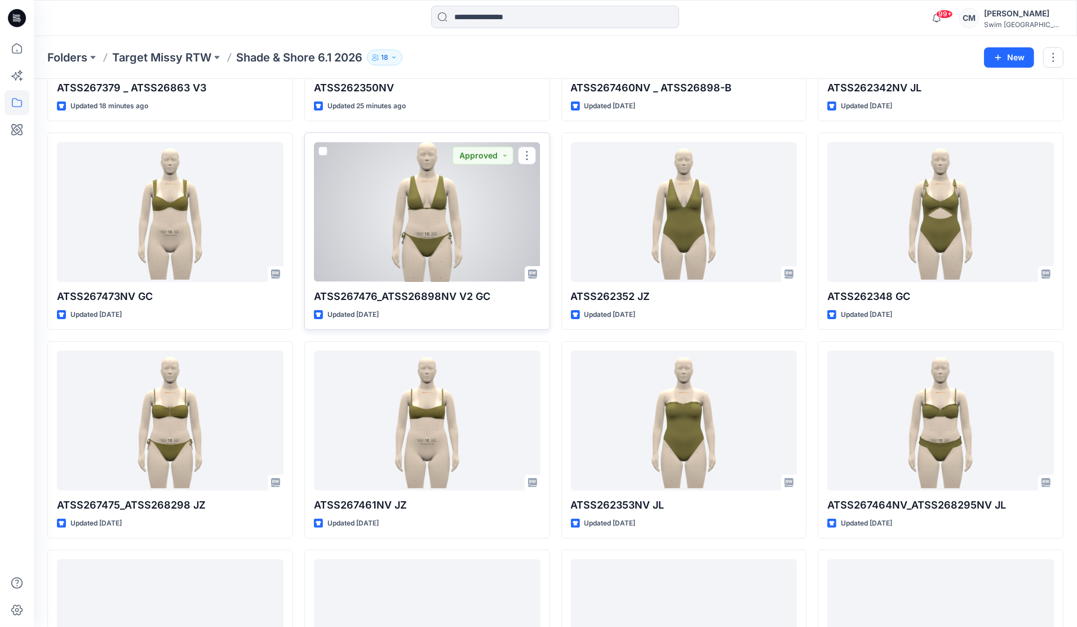
click at [469, 229] on div at bounding box center [427, 212] width 227 height 140
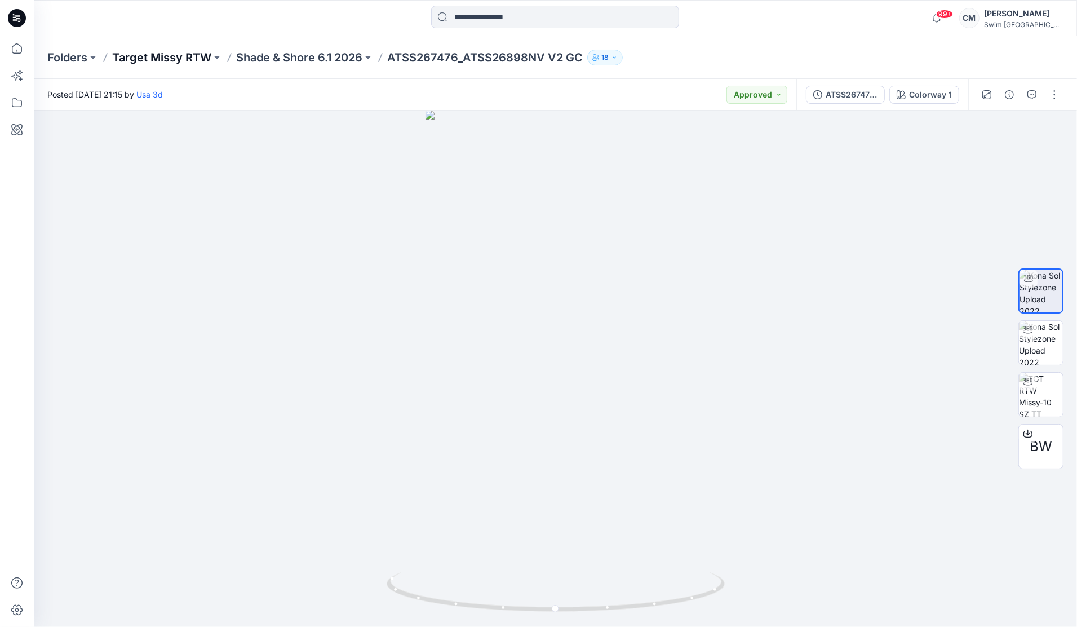
click at [150, 57] on p "Target Missy RTW" at bounding box center [161, 58] width 99 height 16
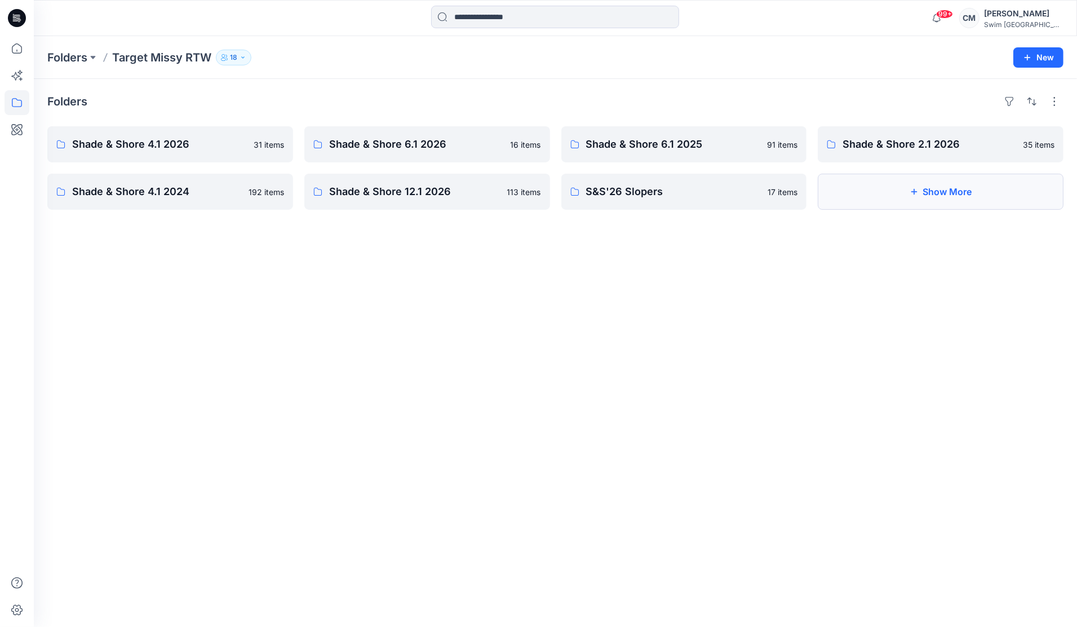
click at [813, 191] on button "Show More" at bounding box center [941, 192] width 246 height 36
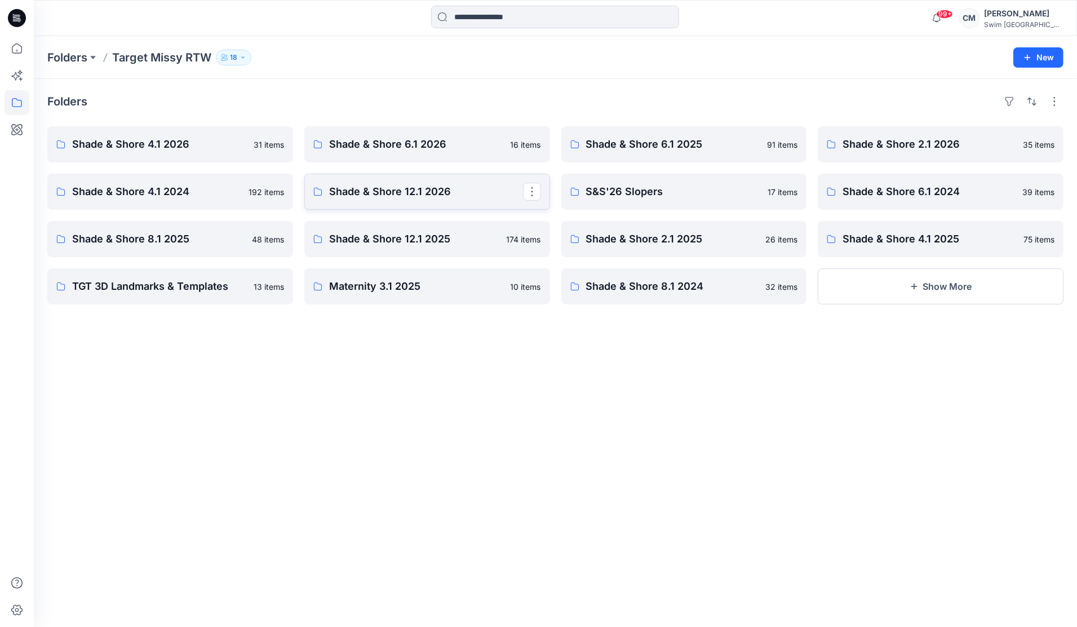
click at [496, 184] on p "Shade & Shore 12.1 2026" at bounding box center [426, 192] width 194 height 16
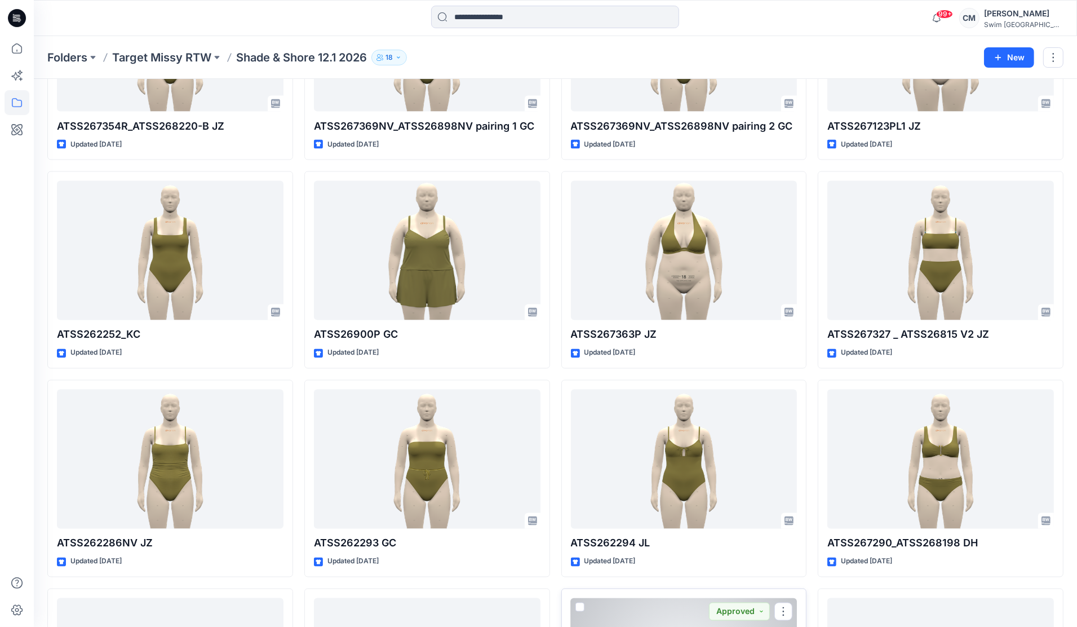
scroll to position [1673, 0]
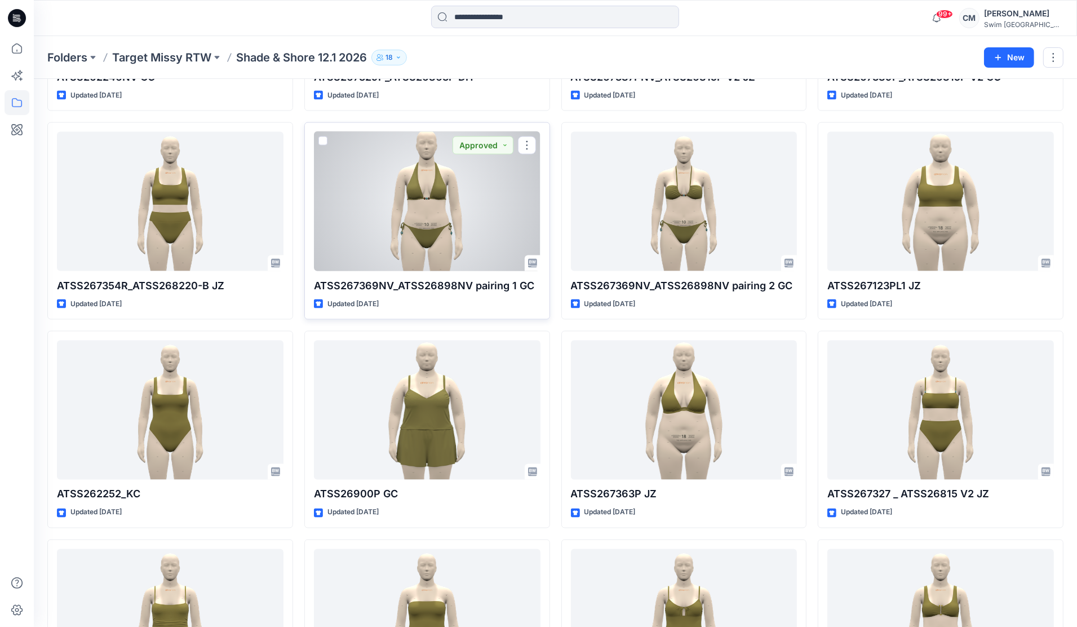
click at [489, 218] on div at bounding box center [427, 202] width 227 height 140
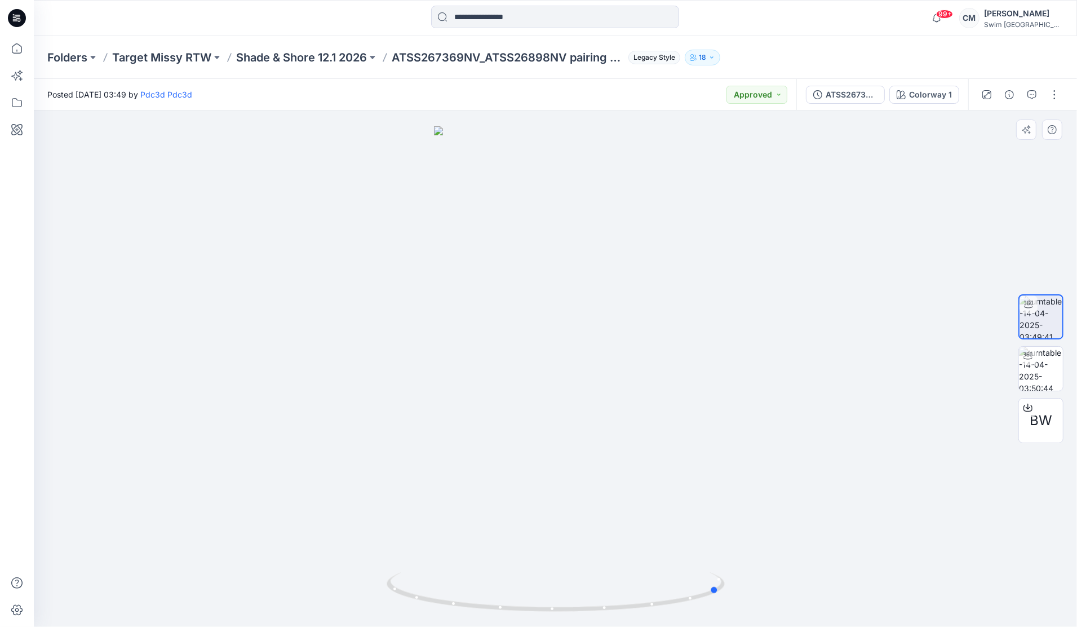
drag, startPoint x: 522, startPoint y: 269, endPoint x: 686, endPoint y: 293, distance: 166.2
click at [687, 293] on div at bounding box center [555, 368] width 1043 height 516
drag, startPoint x: 605, startPoint y: 300, endPoint x: 630, endPoint y: 300, distance: 25.4
click at [631, 300] on div at bounding box center [555, 368] width 1043 height 516
click at [329, 53] on p "Shade & Shore 12.1 2026" at bounding box center [301, 58] width 131 height 16
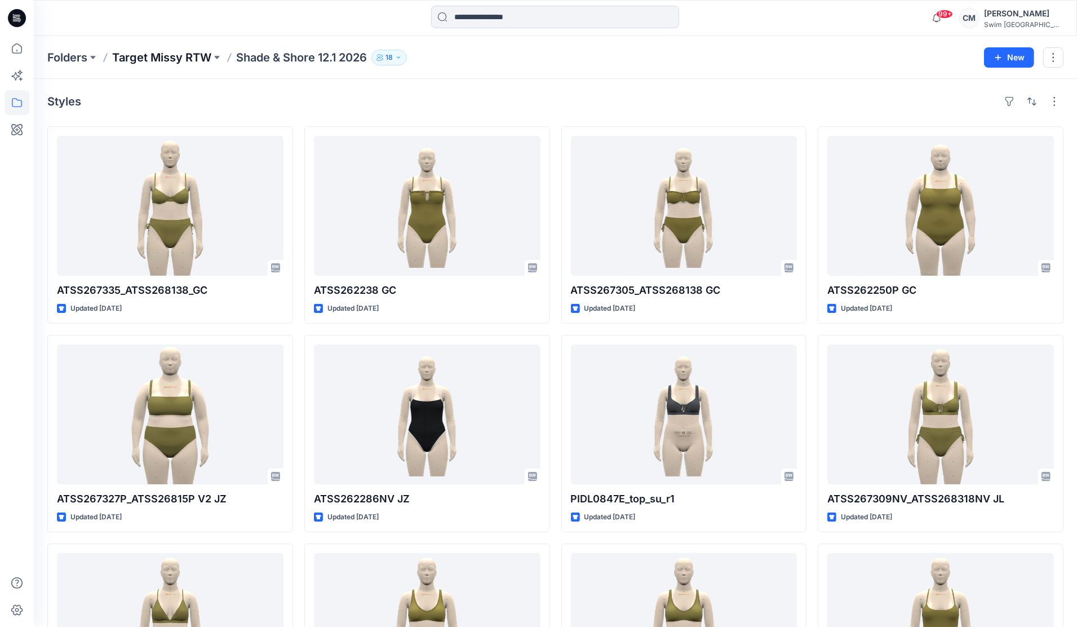
click at [168, 51] on p "Target Missy RTW" at bounding box center [161, 58] width 99 height 16
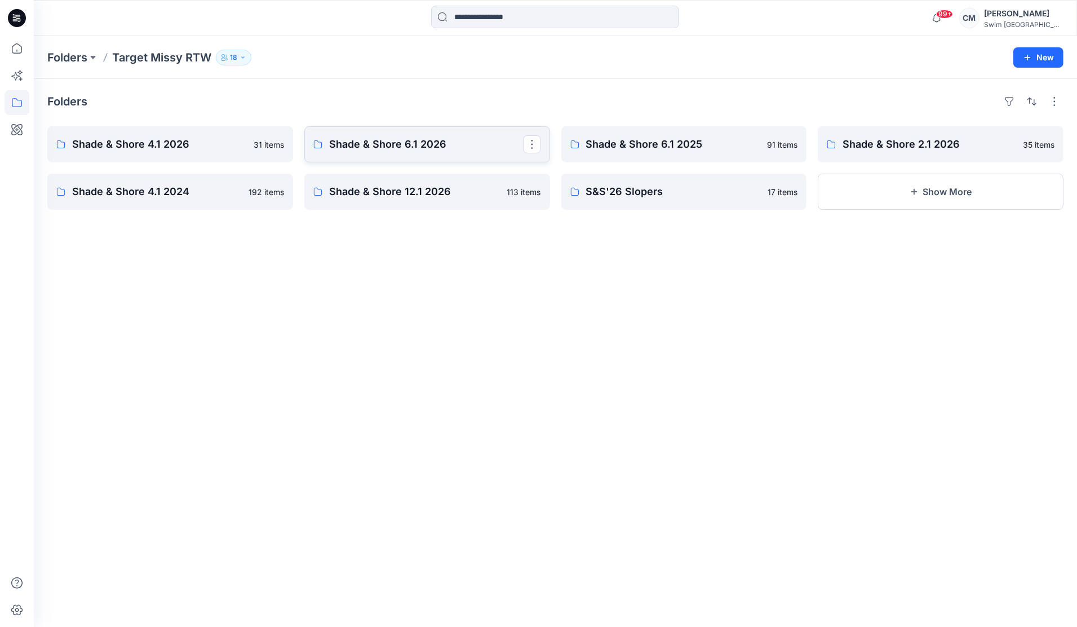
click at [458, 150] on p "Shade & Shore 6.1 2026" at bounding box center [426, 144] width 194 height 16
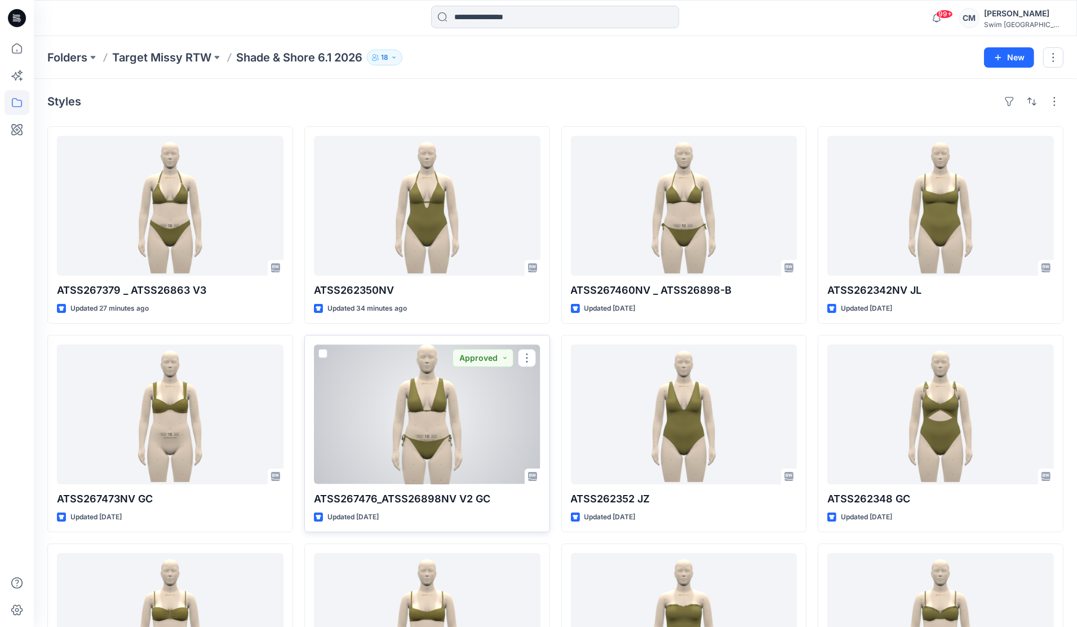
click at [461, 400] on div at bounding box center [427, 414] width 227 height 140
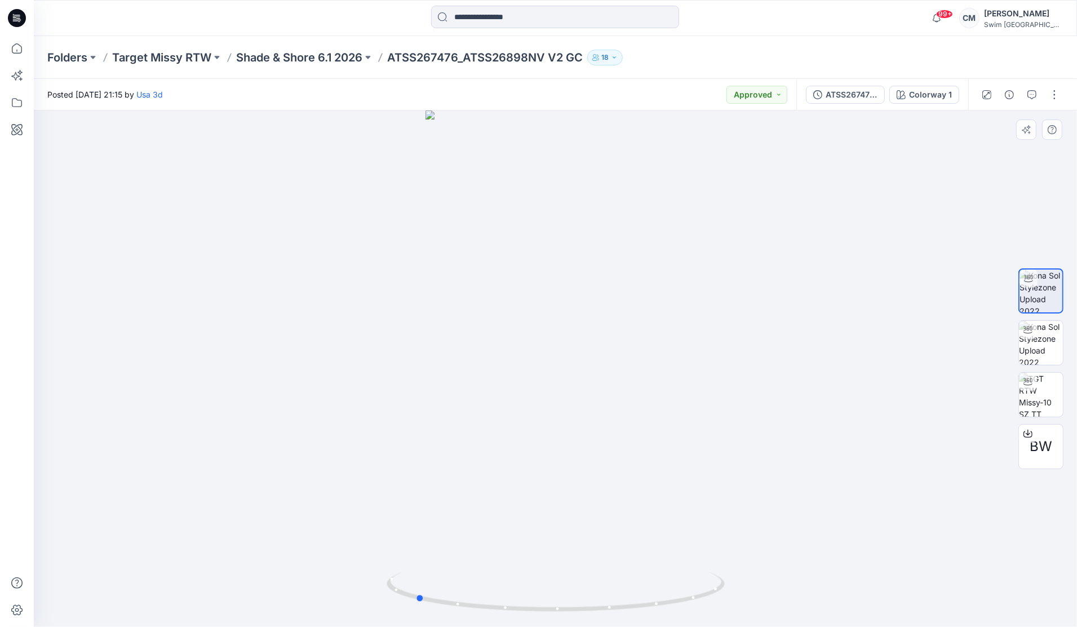
drag, startPoint x: 497, startPoint y: 401, endPoint x: 694, endPoint y: 393, distance: 196.8
click at [695, 393] on div at bounding box center [555, 368] width 1043 height 516
drag, startPoint x: 605, startPoint y: 369, endPoint x: 735, endPoint y: 357, distance: 130.7
click at [739, 357] on div at bounding box center [555, 368] width 1043 height 516
click at [263, 60] on p "Shade & Shore 6.1 2026" at bounding box center [299, 58] width 126 height 16
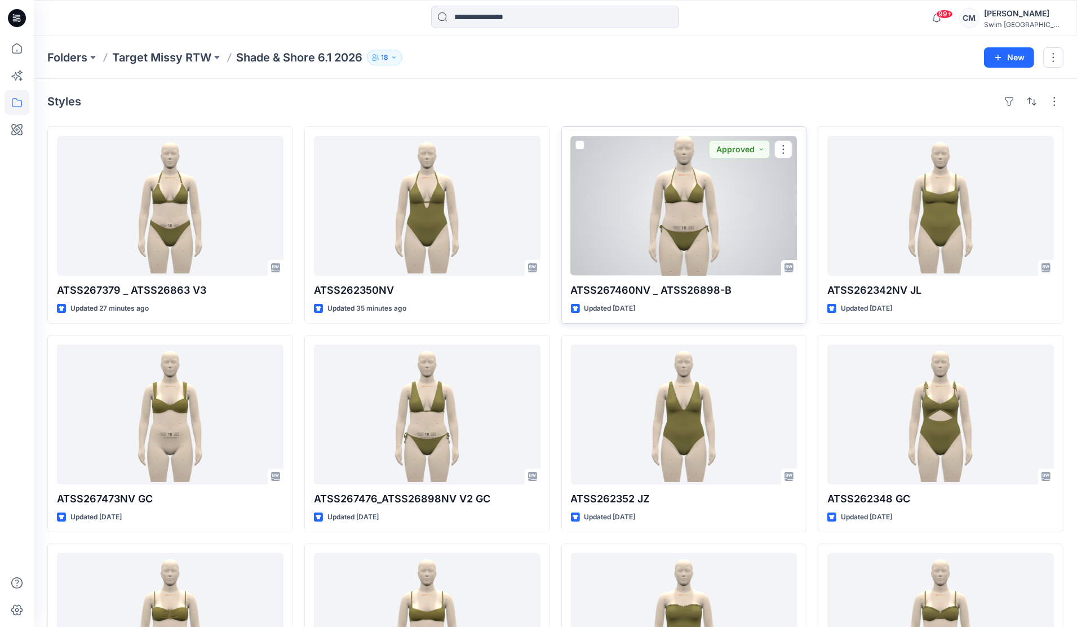
click at [644, 244] on div at bounding box center [684, 206] width 227 height 140
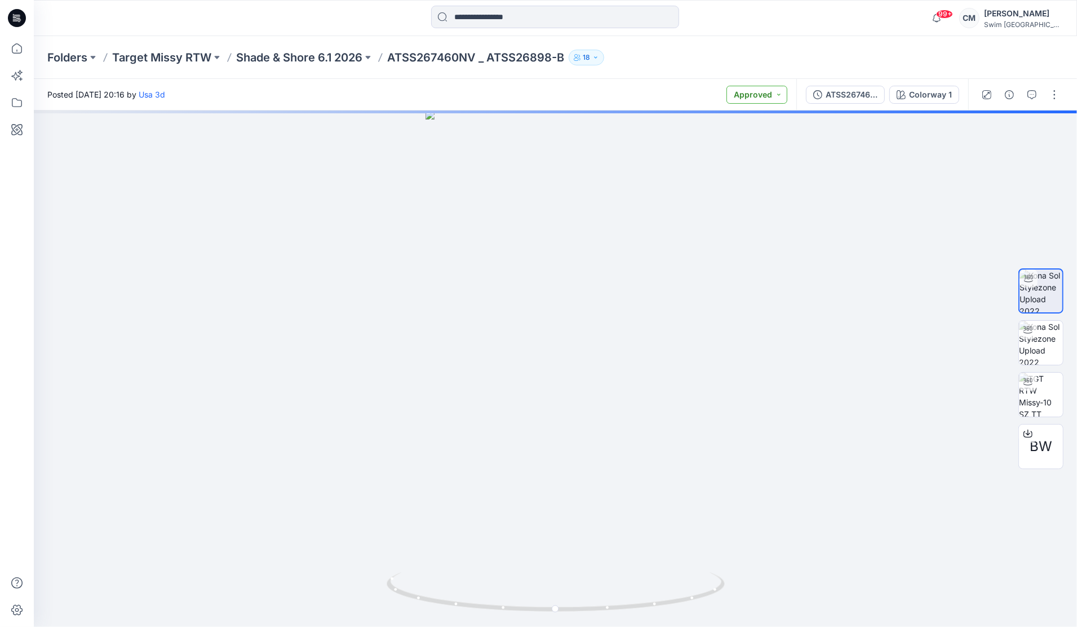
click at [756, 103] on button "Approved" at bounding box center [756, 95] width 61 height 18
click at [753, 219] on span "Resubmit" at bounding box center [727, 222] width 56 height 16
click at [813, 93] on icon "button" at bounding box center [1031, 94] width 9 height 9
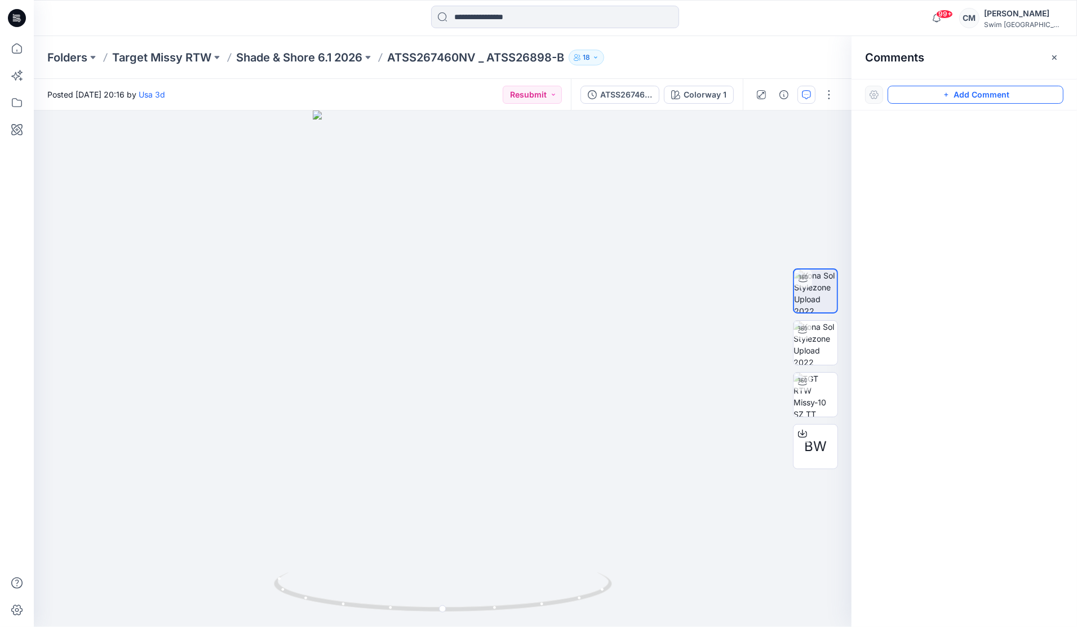
click at [813, 91] on button "Add Comment" at bounding box center [976, 95] width 176 height 18
click at [527, 449] on div "1" at bounding box center [443, 368] width 818 height 516
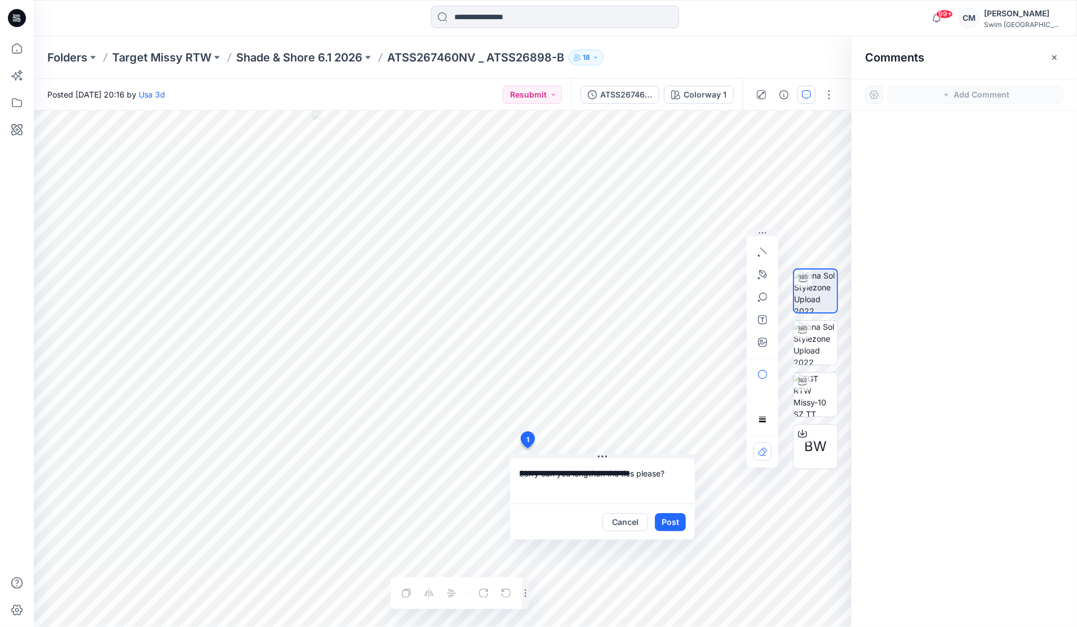
type textarea "**********"
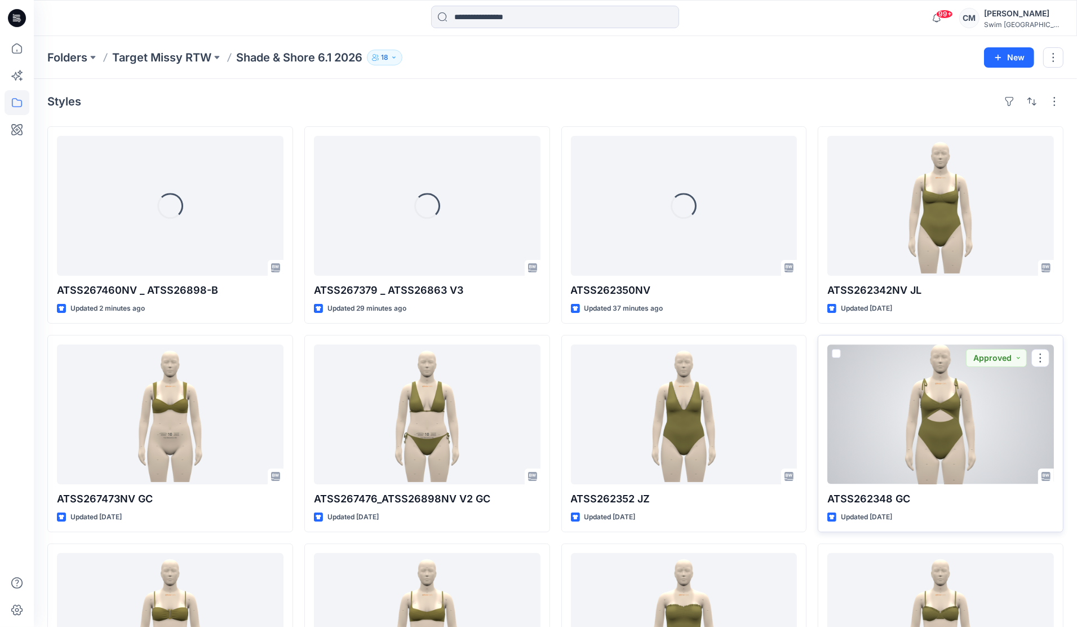
scroll to position [1, 0]
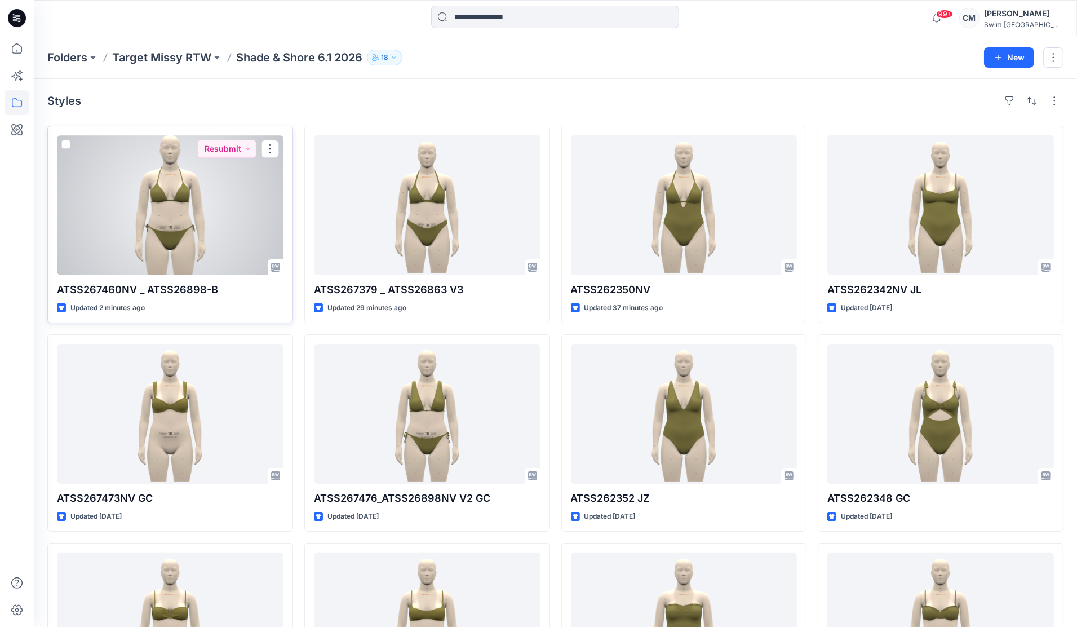
click at [227, 241] on div at bounding box center [170, 205] width 227 height 140
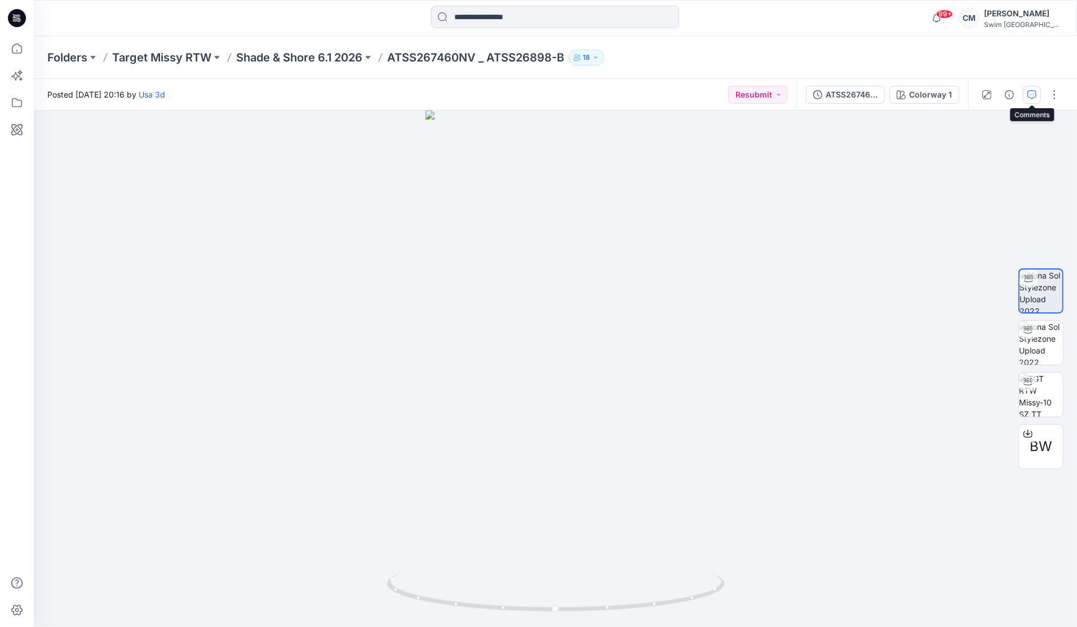
click at [813, 88] on button "button" at bounding box center [1032, 95] width 18 height 18
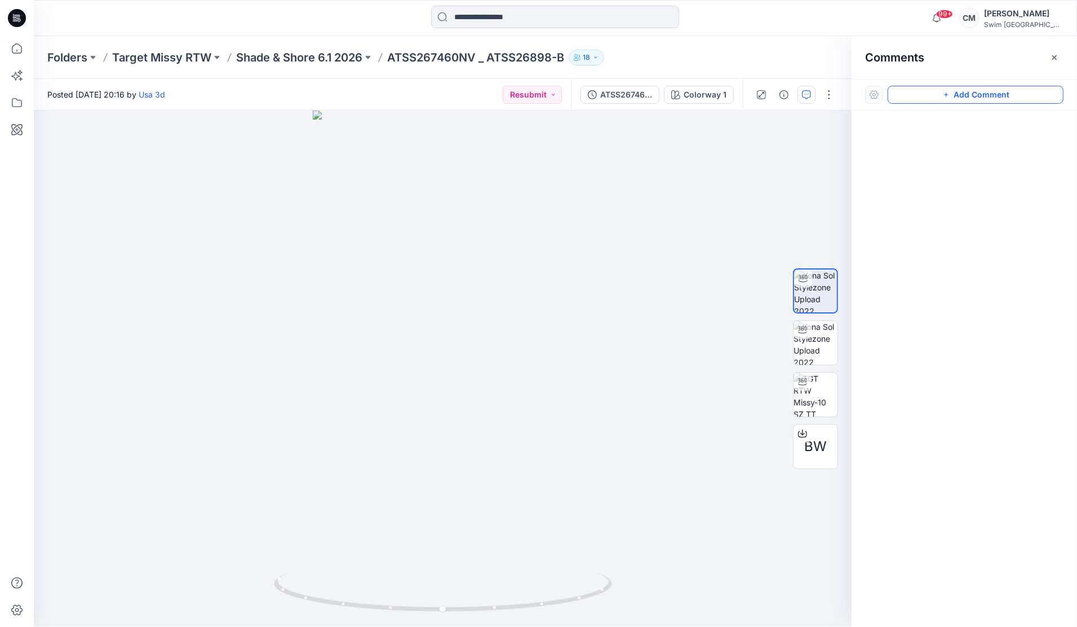
click at [813, 94] on button "Add Comment" at bounding box center [976, 95] width 176 height 18
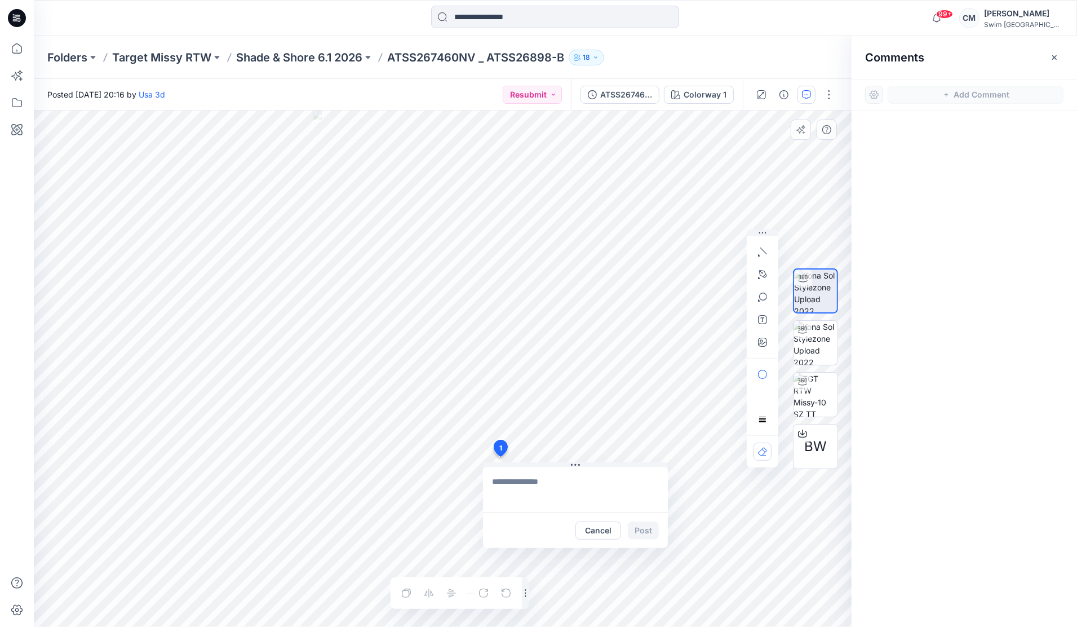
click at [500, 456] on div "1 Cancel Post Layer 1" at bounding box center [443, 368] width 818 height 516
type textarea "*"
type textarea "**********"
click at [763, 344] on icon "button" at bounding box center [762, 342] width 9 height 9
type input"] "**********"
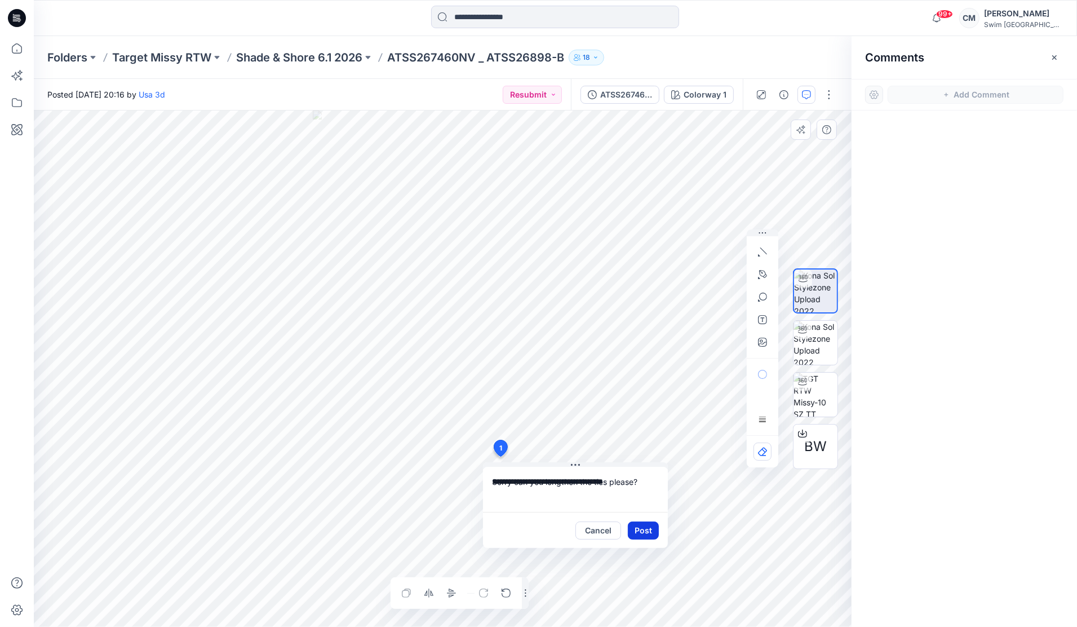
click at [641, 533] on button "Post" at bounding box center [643, 530] width 31 height 18
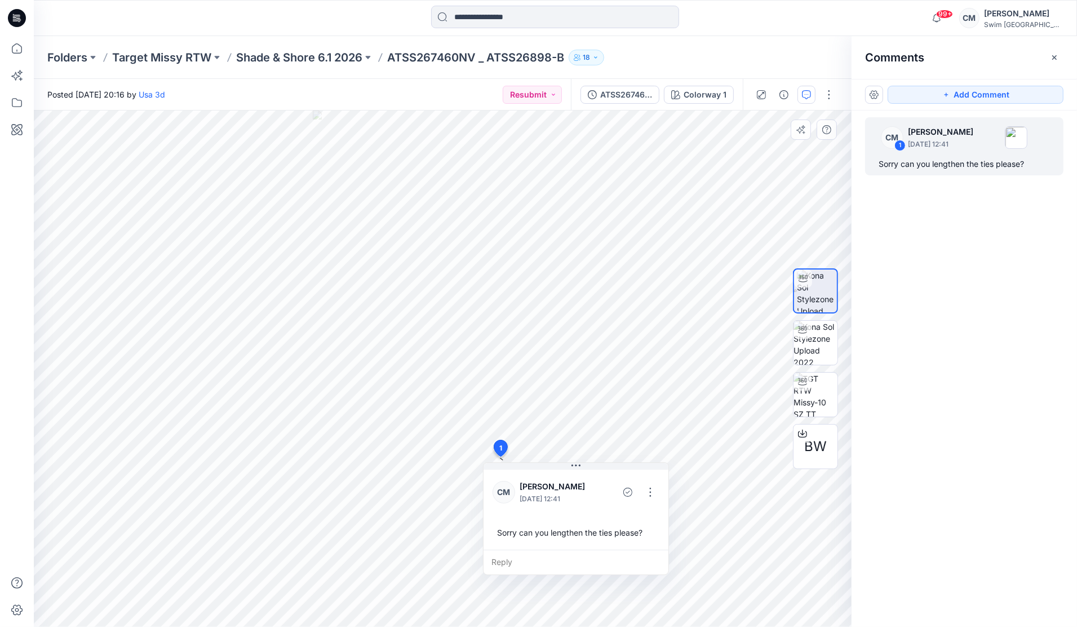
click at [294, 101] on div "Posted Thursday, October 02, 2025 20:16 by Usa 3d Resubmit" at bounding box center [302, 94] width 537 height 31
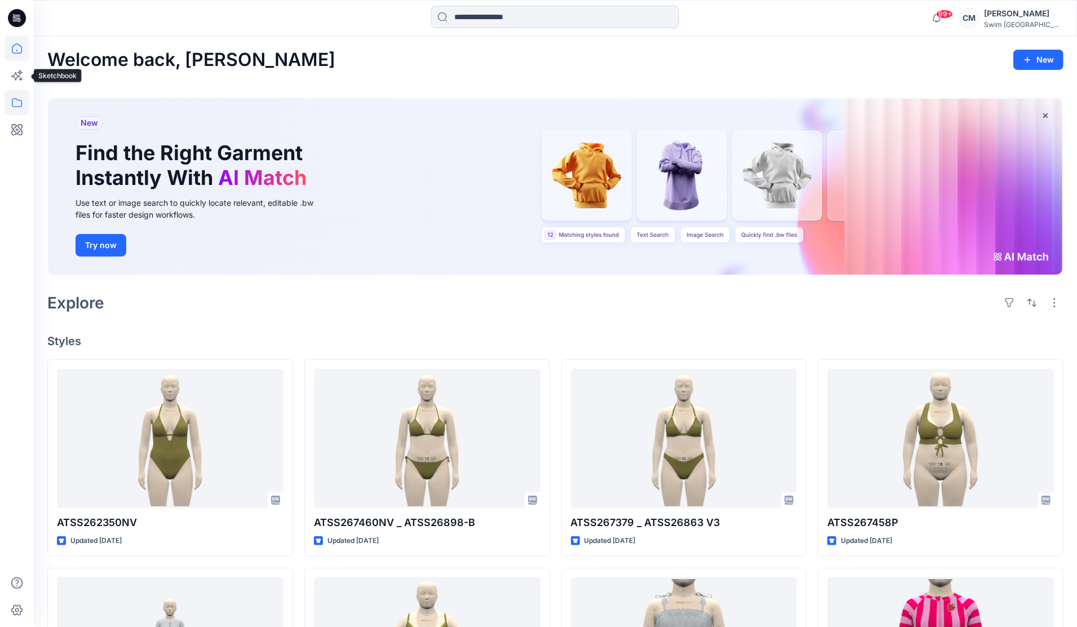
click at [13, 113] on icon at bounding box center [17, 102] width 25 height 25
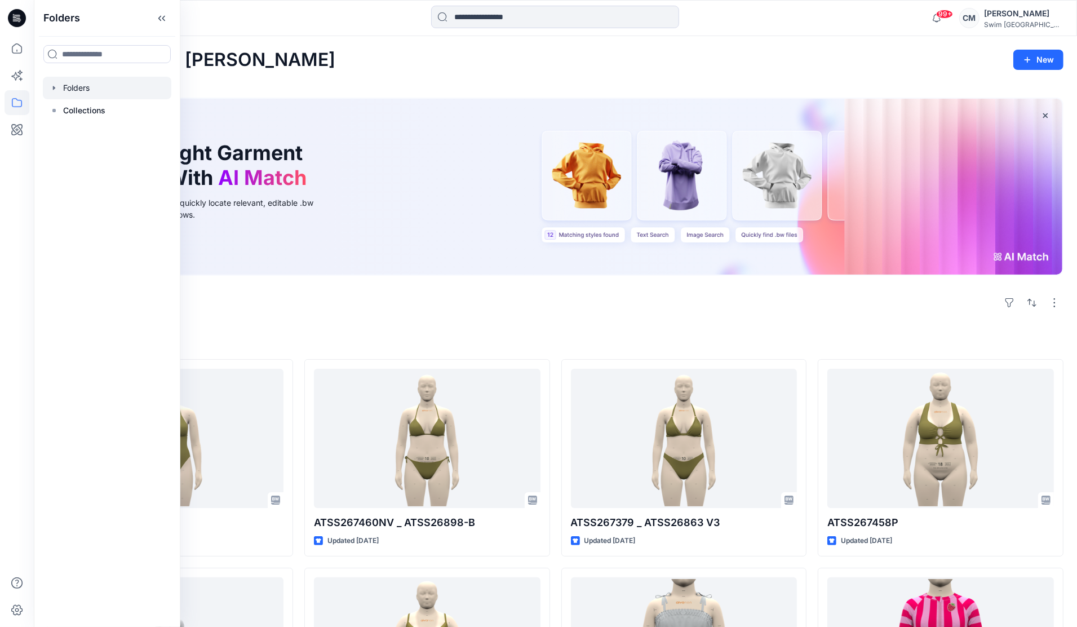
click at [63, 90] on div at bounding box center [107, 88] width 128 height 23
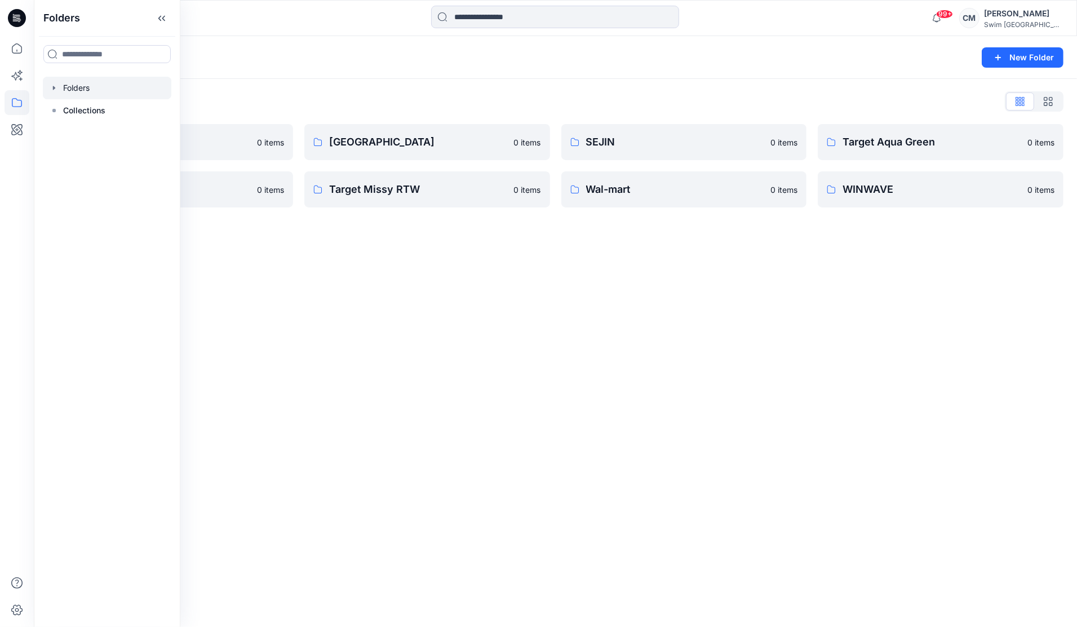
click at [363, 61] on div "Folders" at bounding box center [511, 58] width 928 height 16
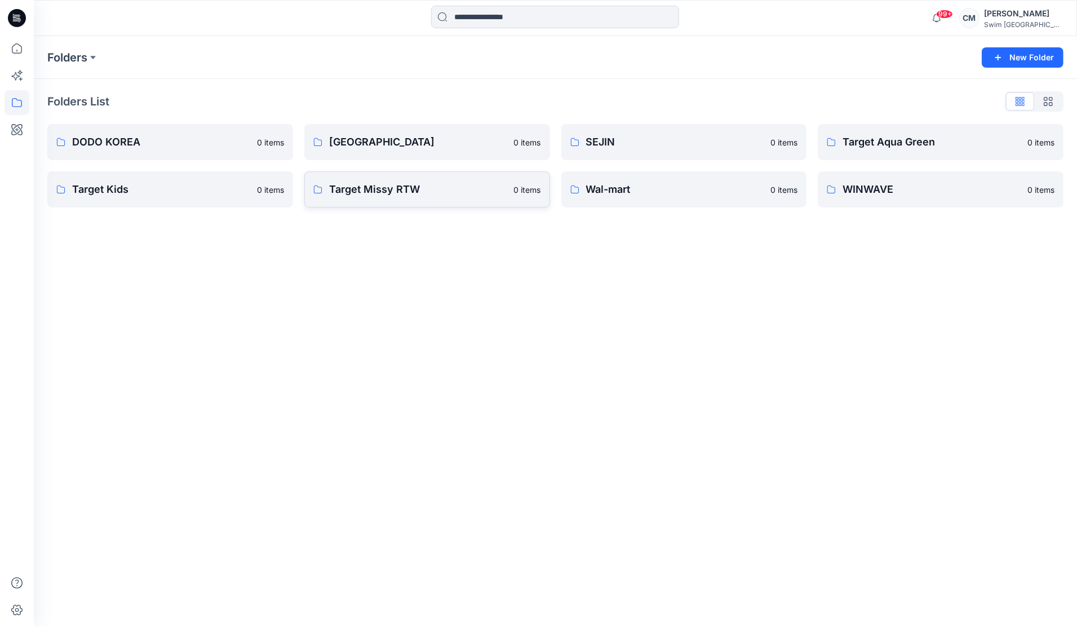
click at [446, 190] on p "Target Missy RTW" at bounding box center [418, 189] width 178 height 16
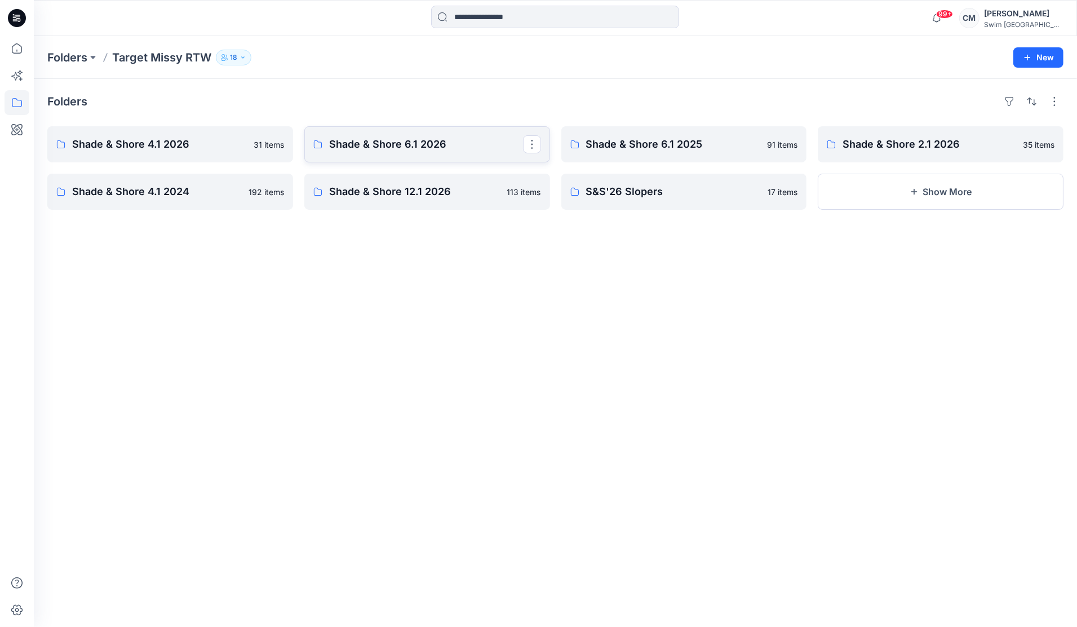
click at [387, 144] on p "Shade & Shore 6.1 2026" at bounding box center [426, 144] width 194 height 16
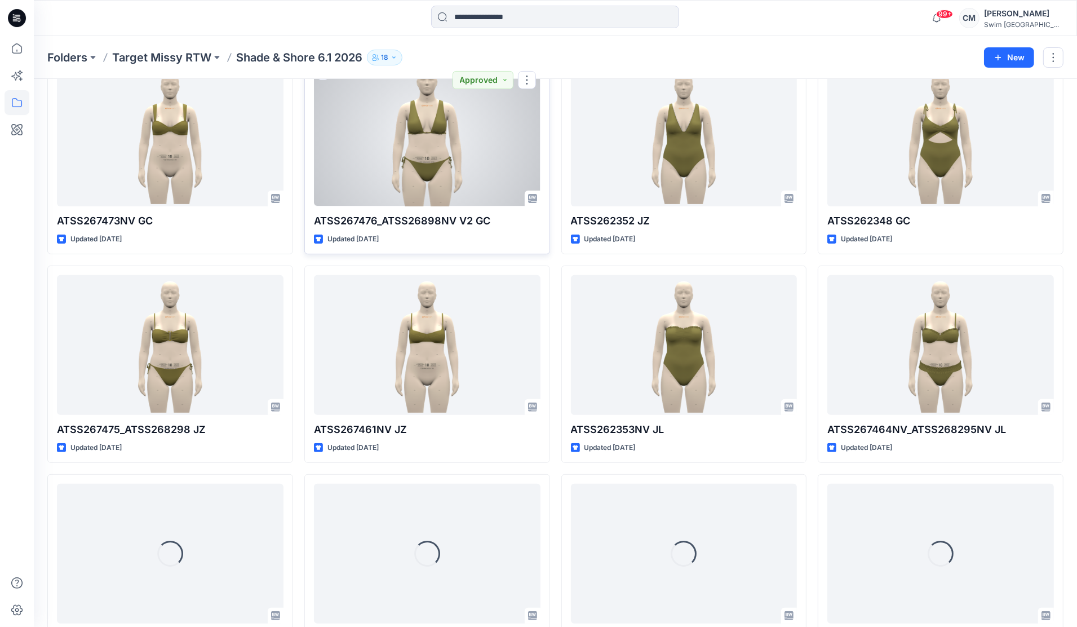
scroll to position [279, 0]
click at [429, 187] on div at bounding box center [427, 135] width 227 height 140
